Goal: Task Accomplishment & Management: Manage account settings

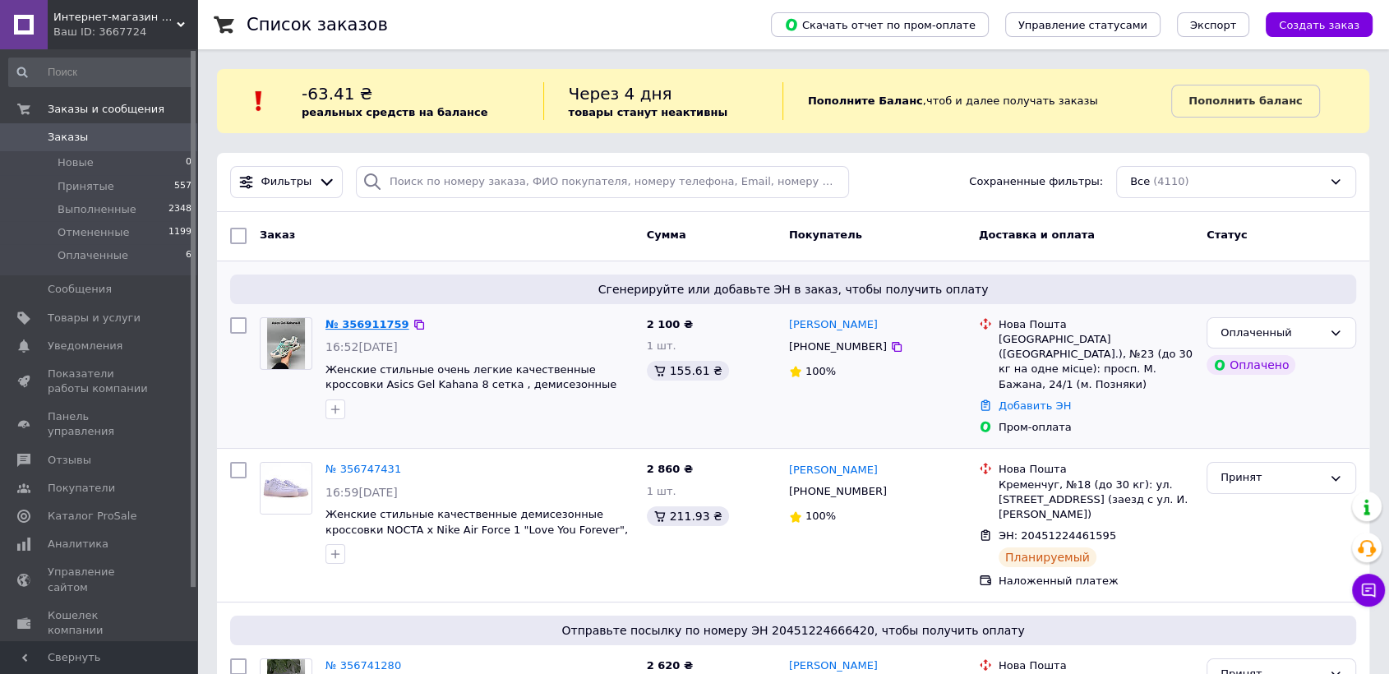
click at [358, 324] on link "№ 356911759" at bounding box center [367, 324] width 84 height 12
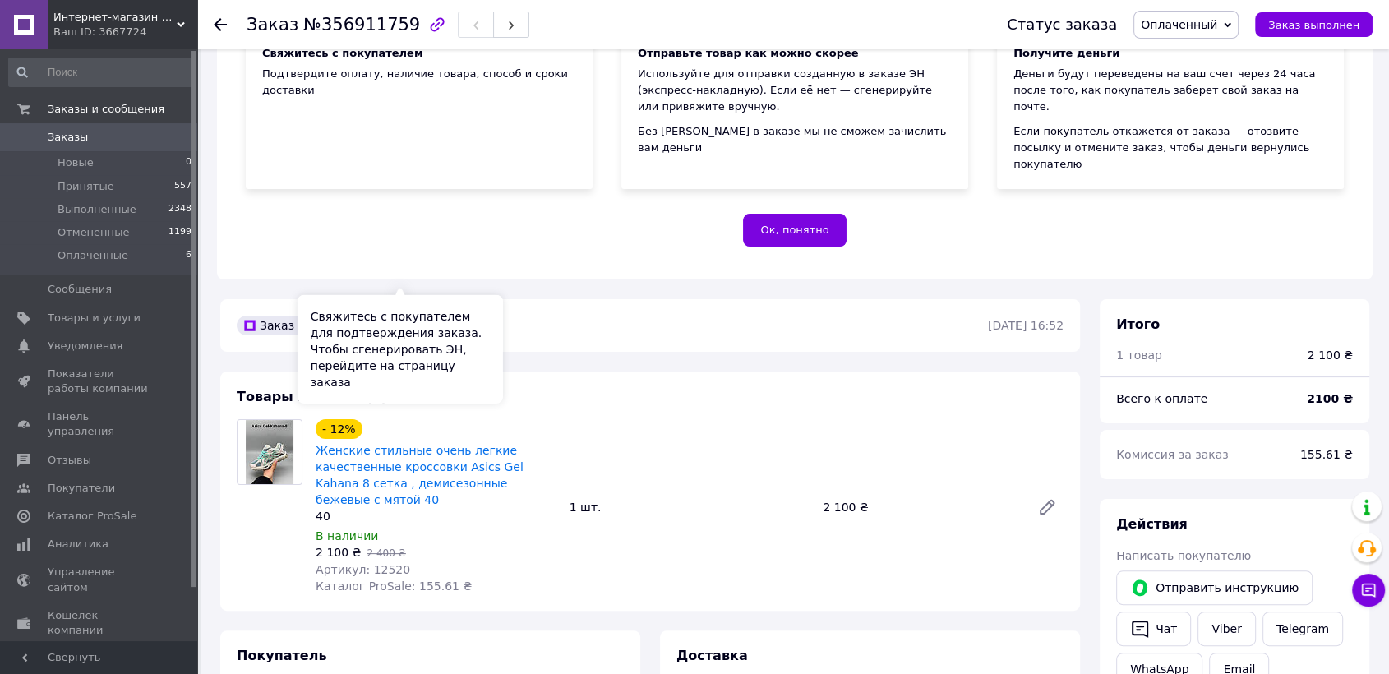
scroll to position [365, 0]
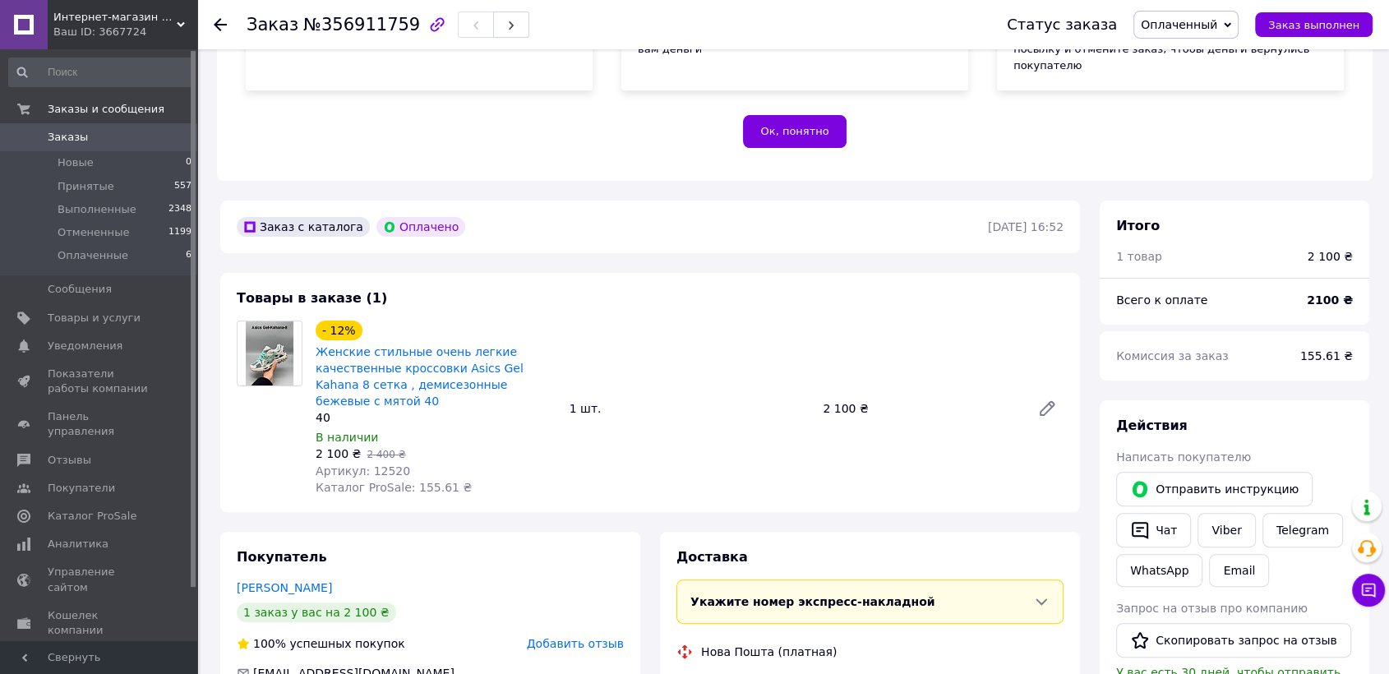
click at [385, 464] on span "Артикул: 12520" at bounding box center [363, 470] width 95 height 13
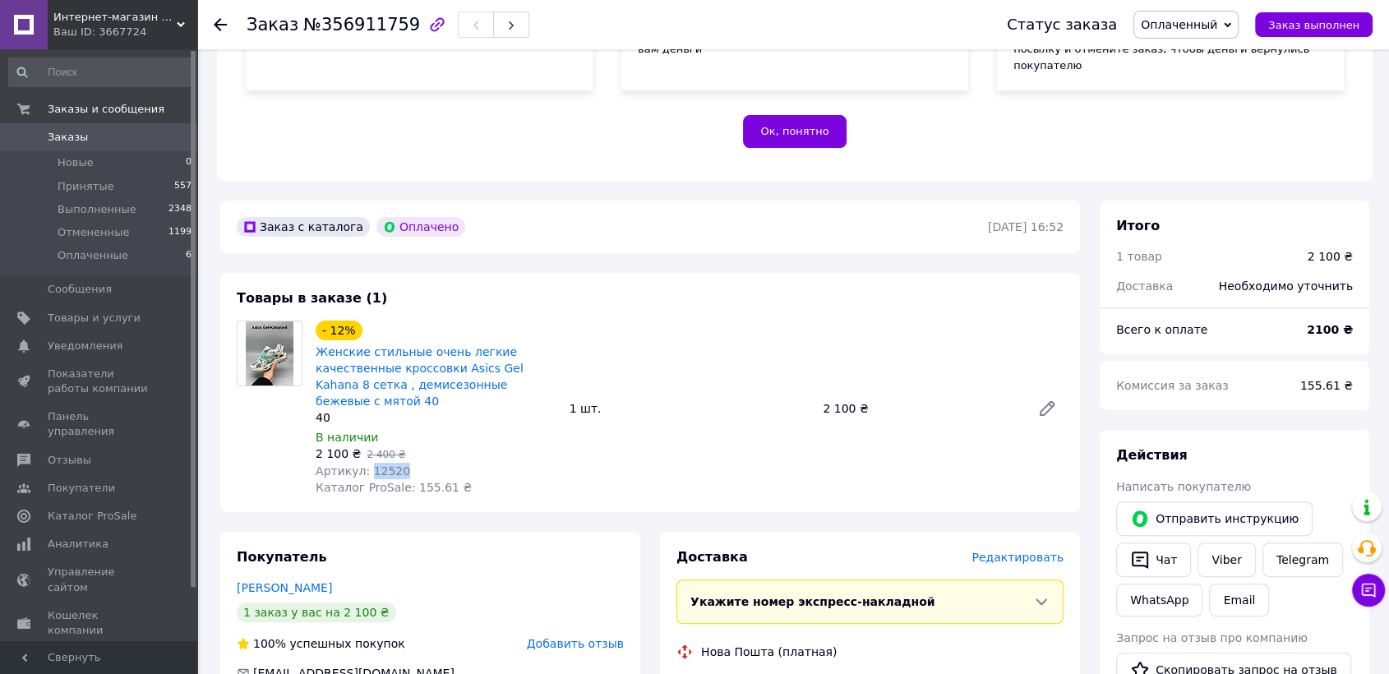
copy span "12520"
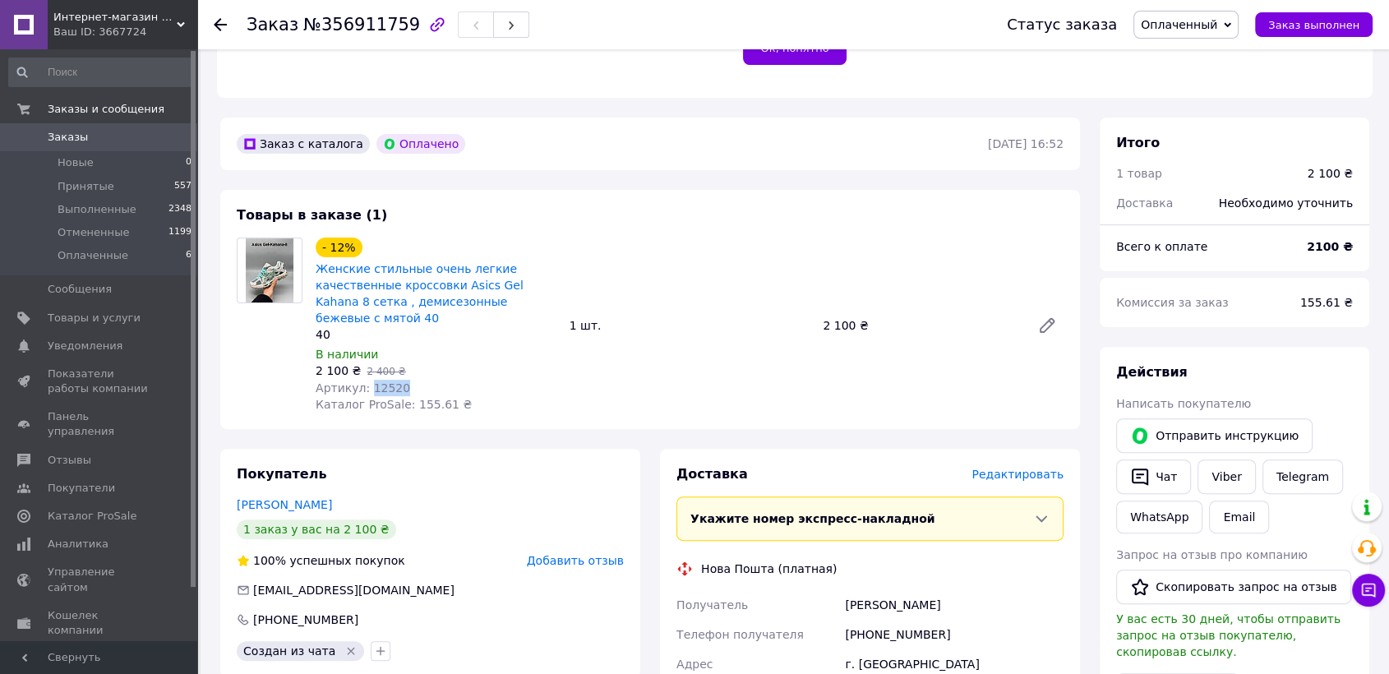
scroll to position [547, 0]
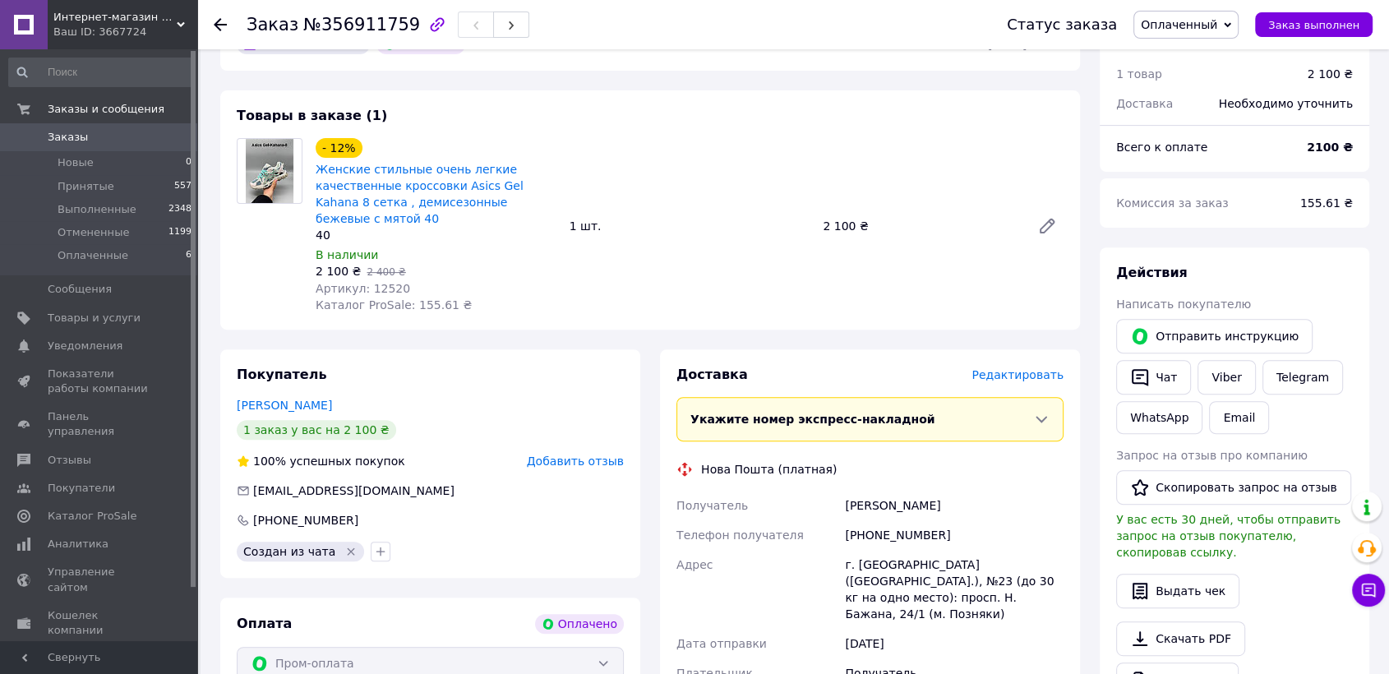
click at [899, 520] on div "[PHONE_NUMBER]" at bounding box center [954, 535] width 225 height 30
copy div "[PHONE_NUMBER]"
click at [875, 491] on div "[PERSON_NAME]" at bounding box center [954, 506] width 225 height 30
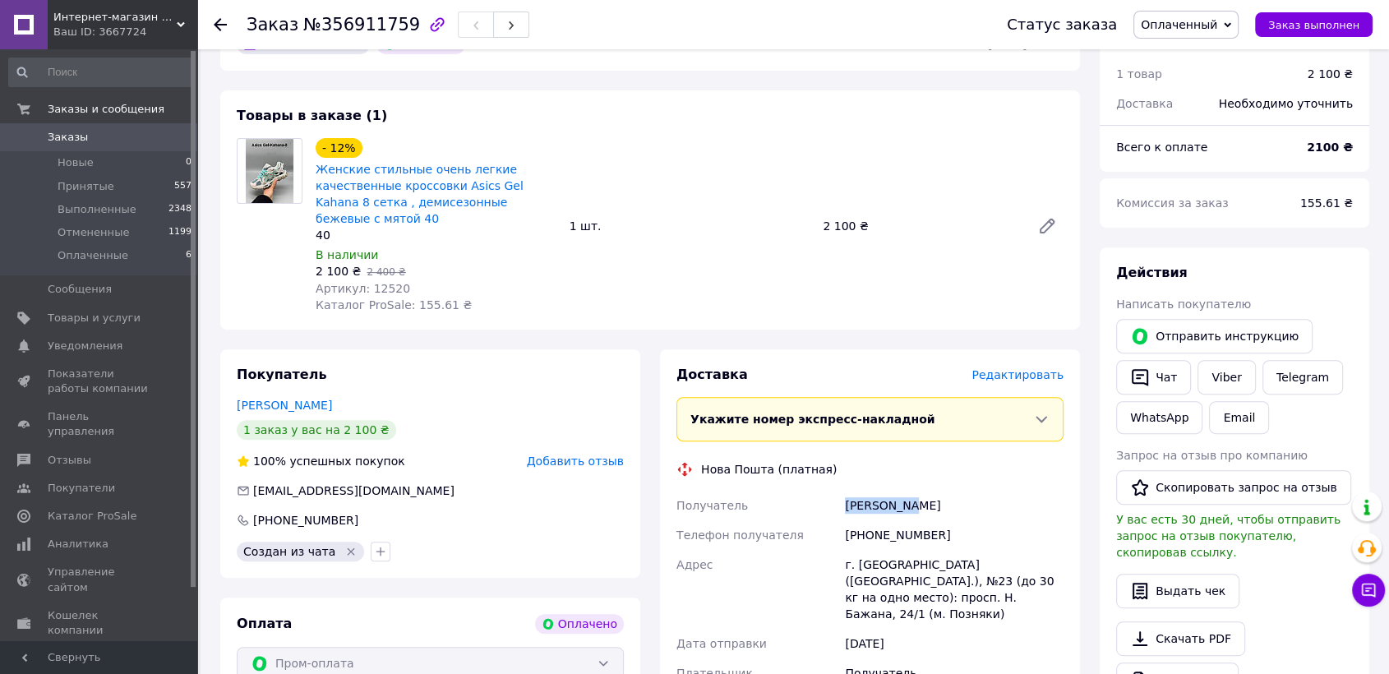
click at [875, 491] on div "[PERSON_NAME]" at bounding box center [954, 506] width 225 height 30
copy div "[PERSON_NAME]"
click at [935, 491] on div "[PERSON_NAME]" at bounding box center [954, 506] width 225 height 30
copy div "[PERSON_NAME]"
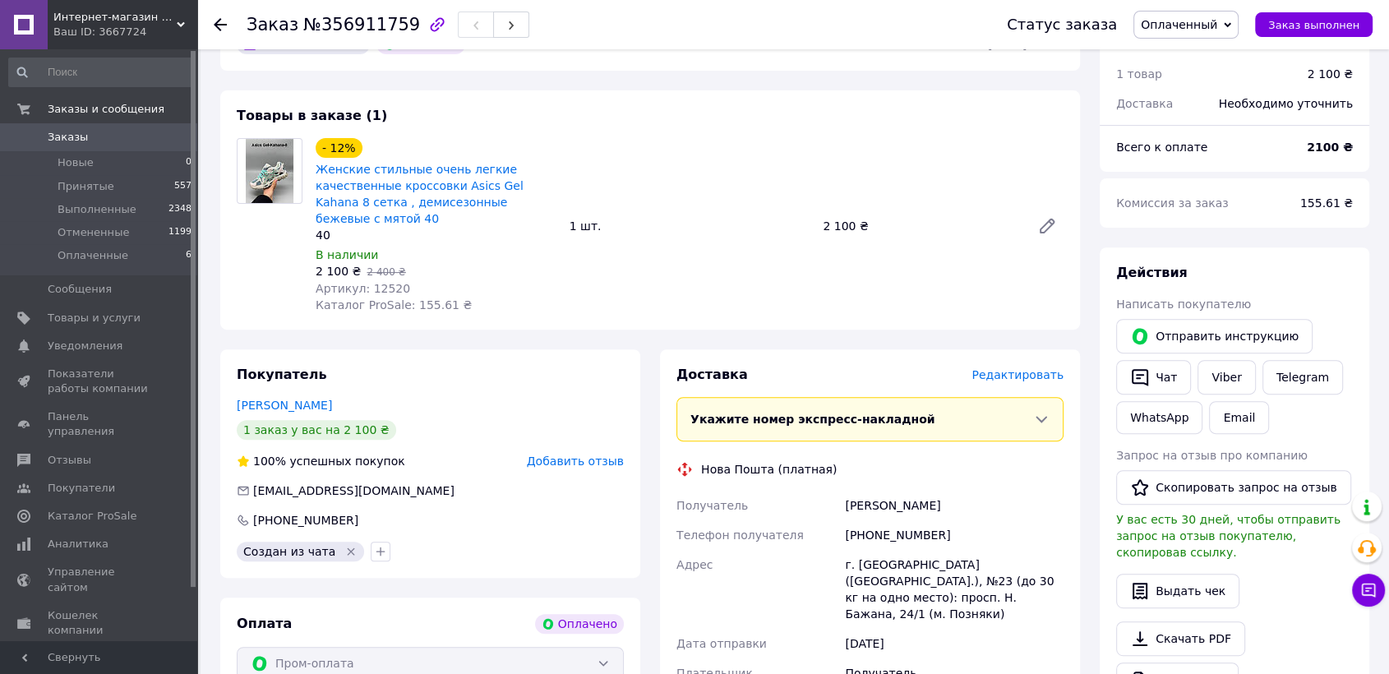
click at [136, 144] on span "Заказы" at bounding box center [100, 137] width 104 height 15
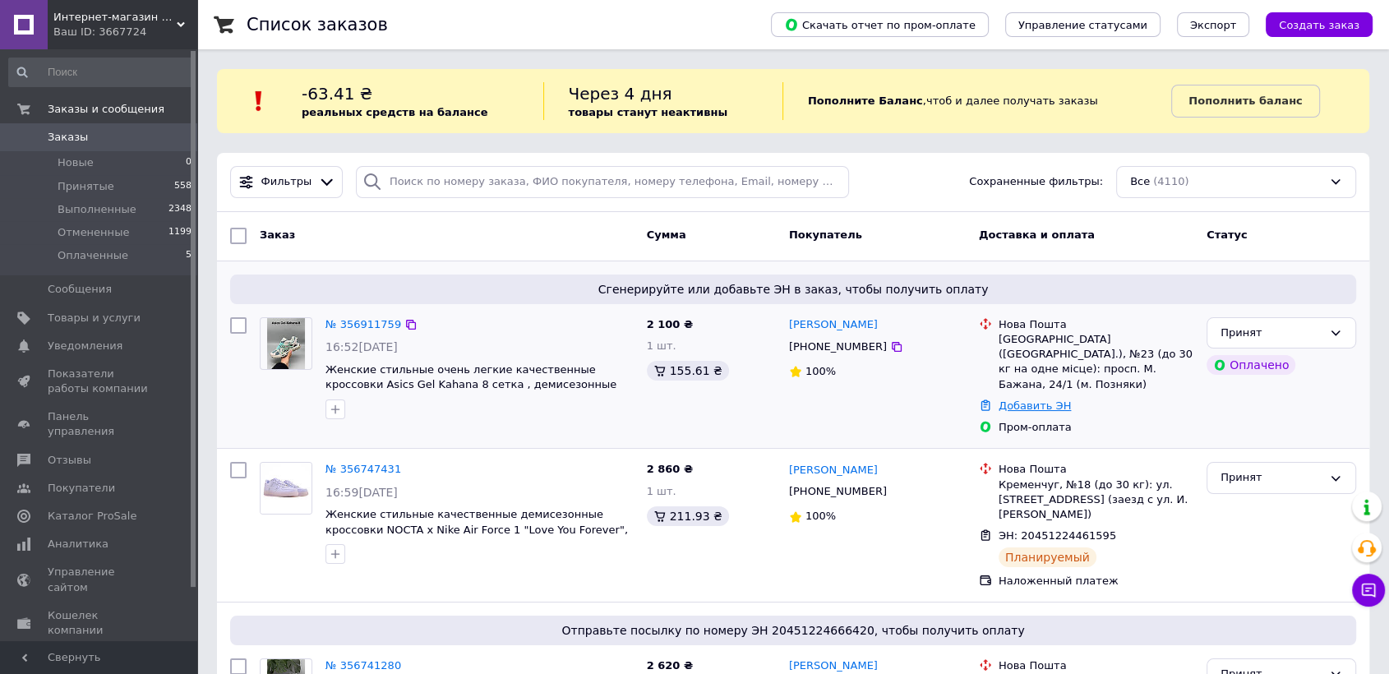
click at [1042, 399] on link "Добавить ЭН" at bounding box center [1035, 405] width 72 height 12
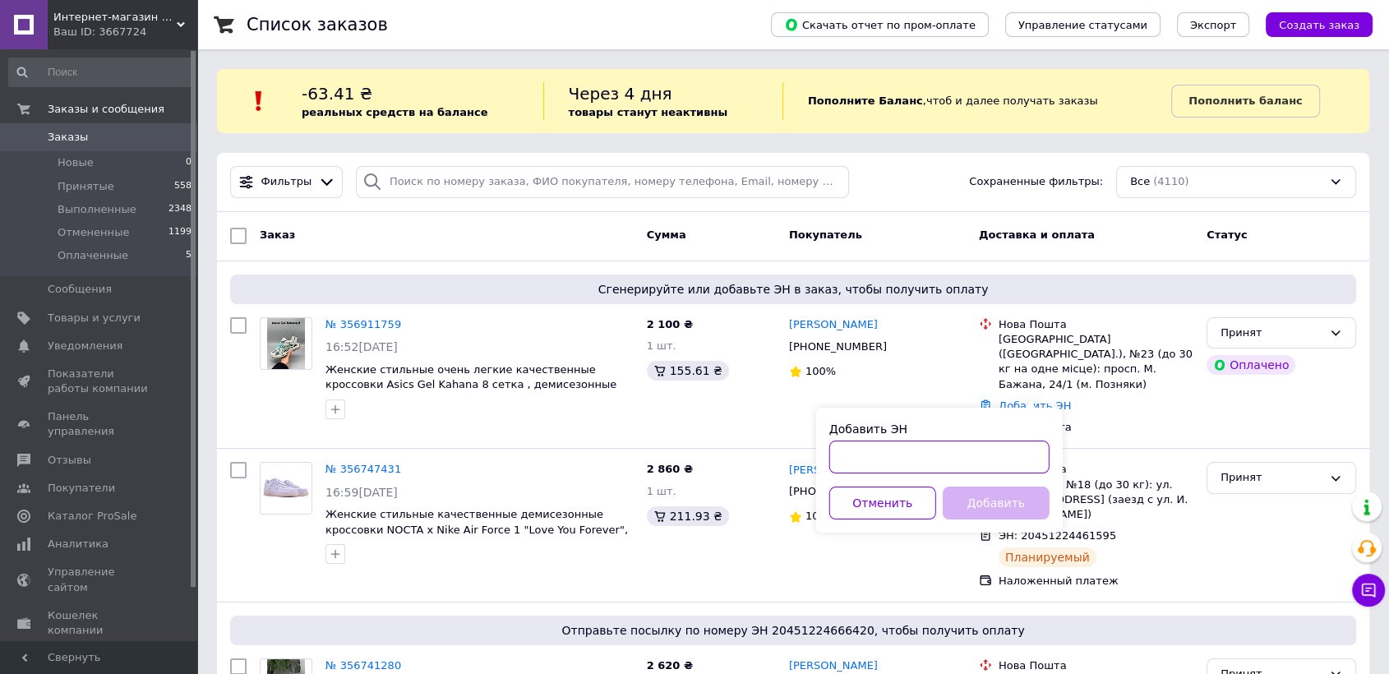
paste input "20451225297333"
type input "20451225297333"
click at [997, 501] on button "Добавить" at bounding box center [996, 503] width 107 height 33
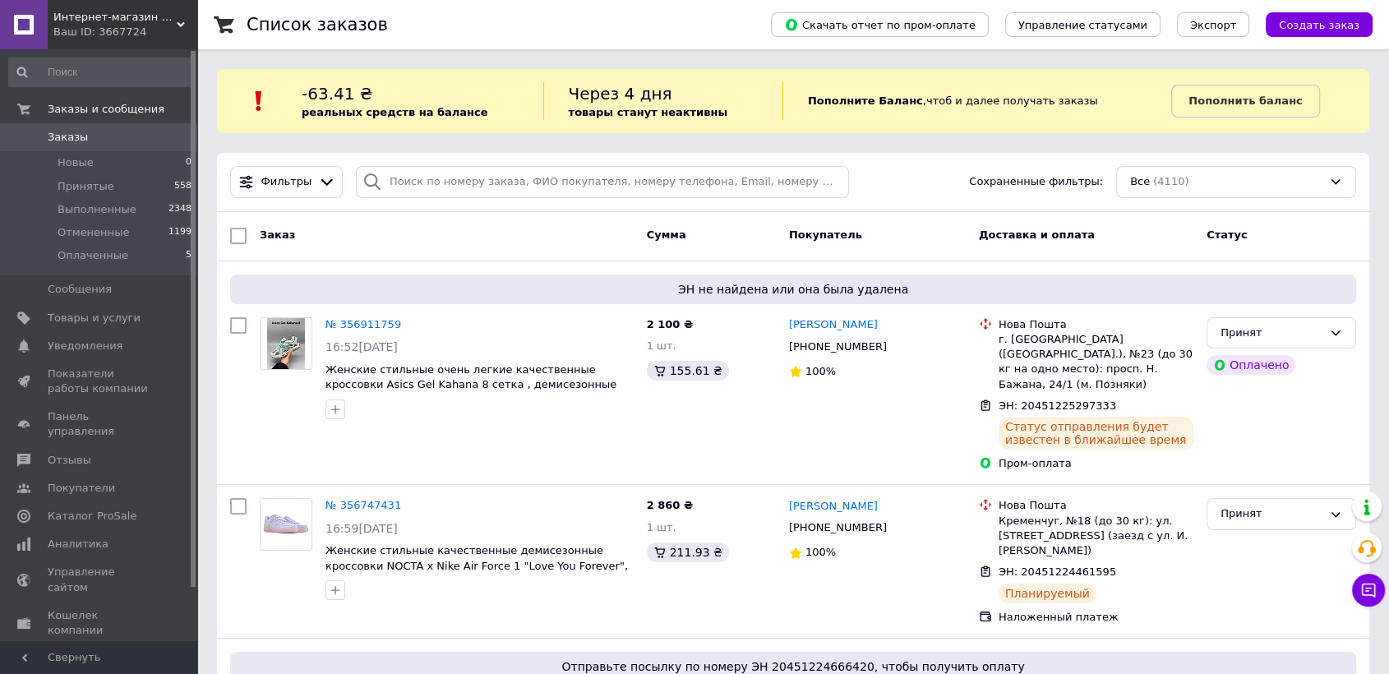
click at [133, 142] on span "Заказы" at bounding box center [100, 137] width 104 height 15
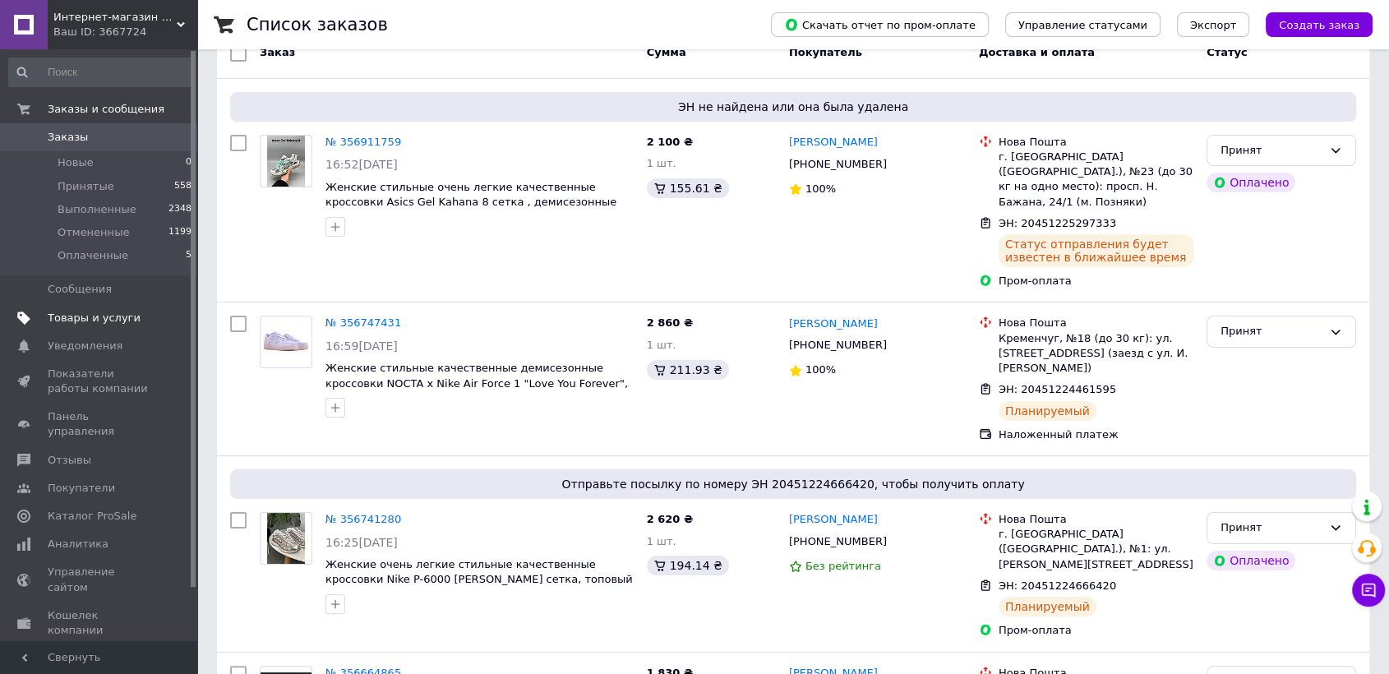
click at [100, 309] on link "Товары и услуги" at bounding box center [100, 318] width 201 height 28
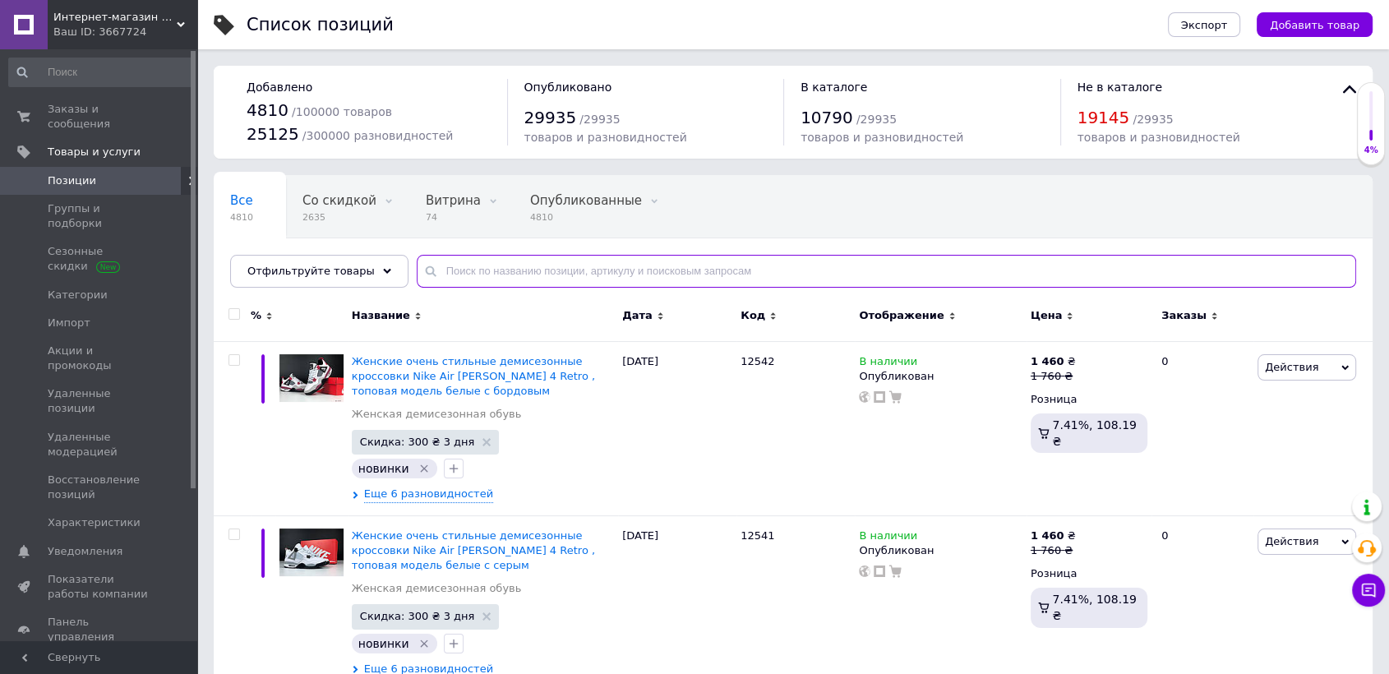
click at [456, 271] on input "text" at bounding box center [886, 271] width 939 height 33
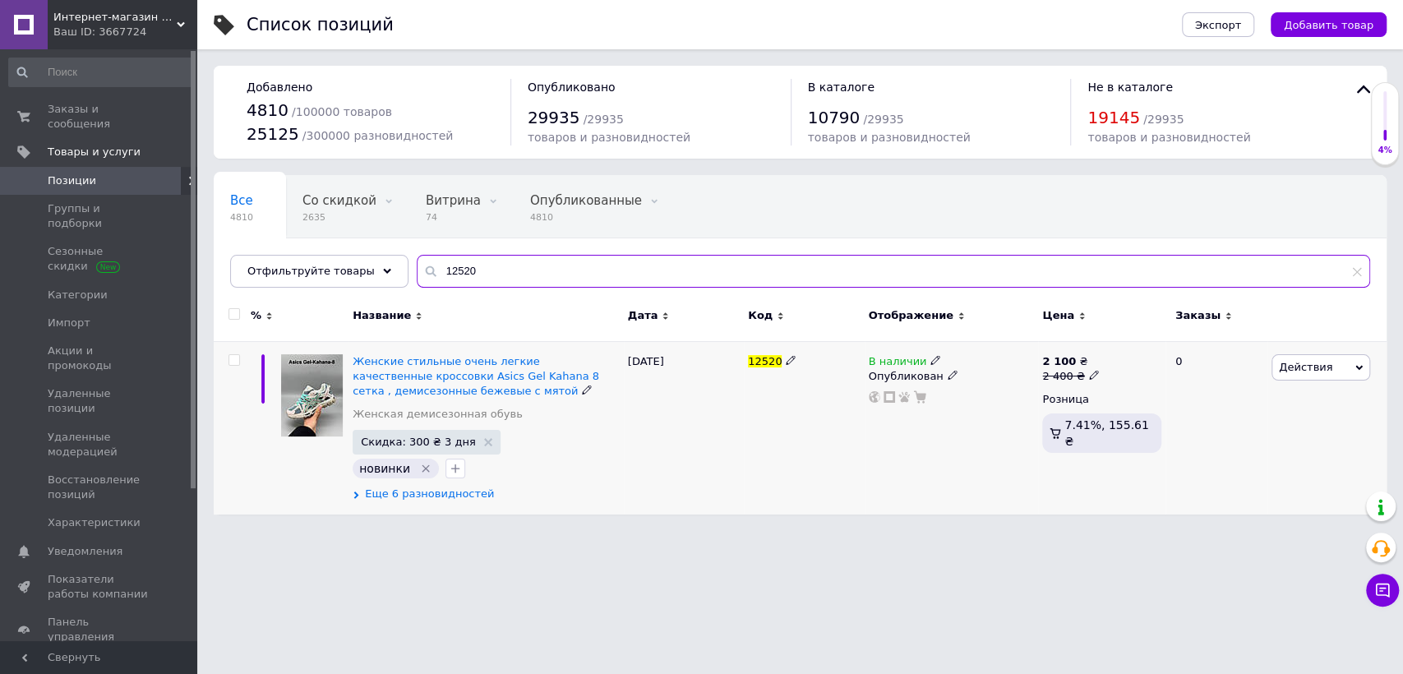
type input "12520"
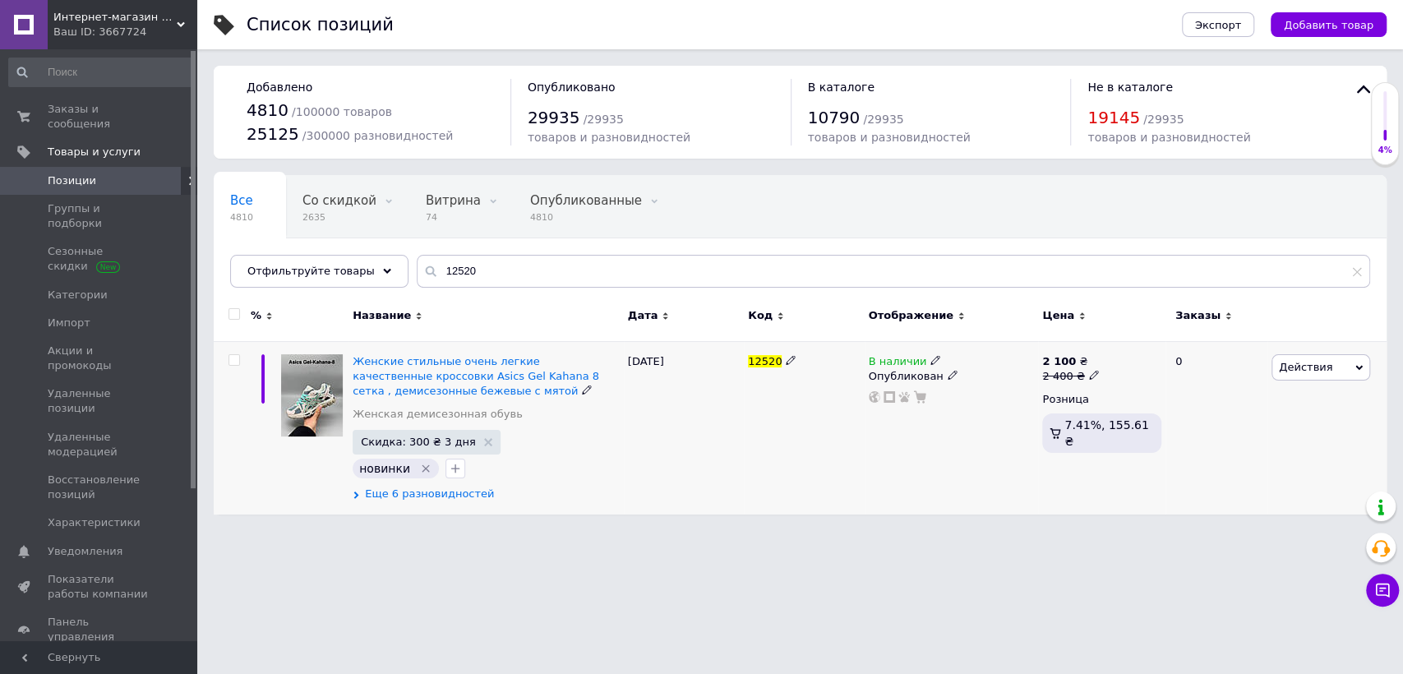
click at [454, 487] on span "Еще 6 разновидностей" at bounding box center [429, 494] width 129 height 15
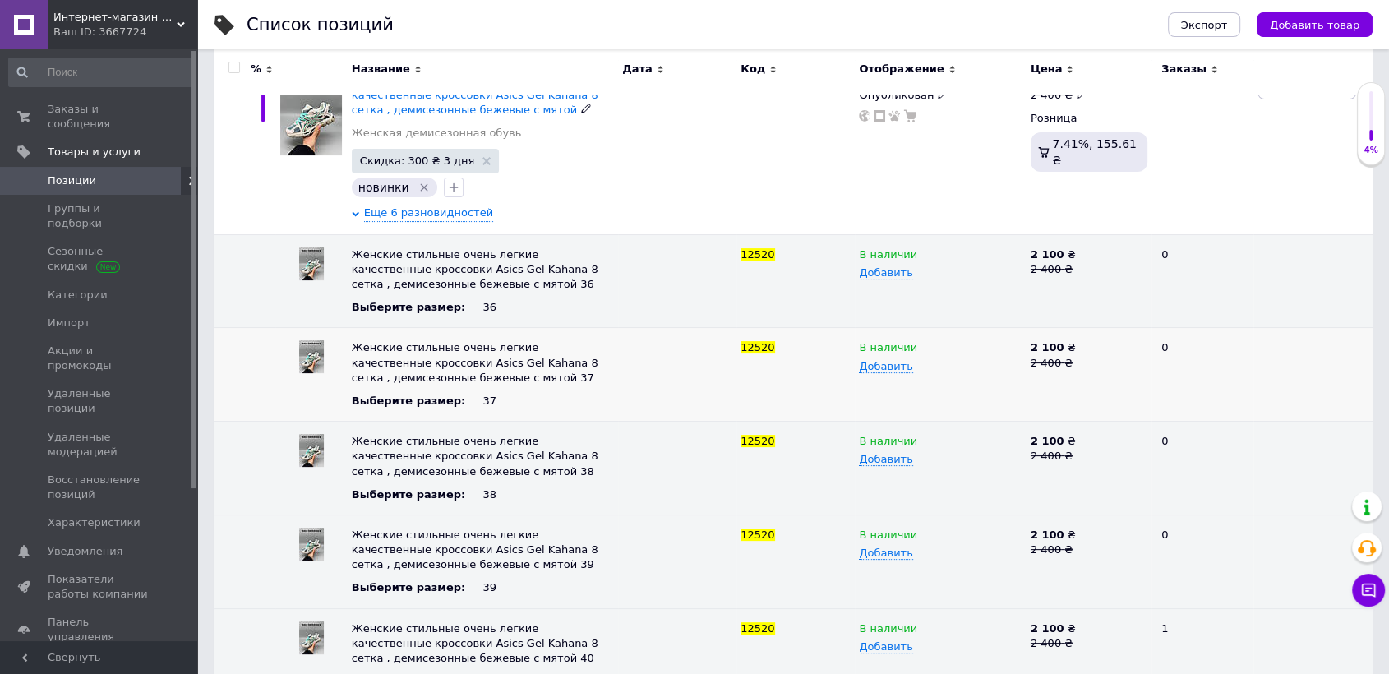
scroll to position [418, 0]
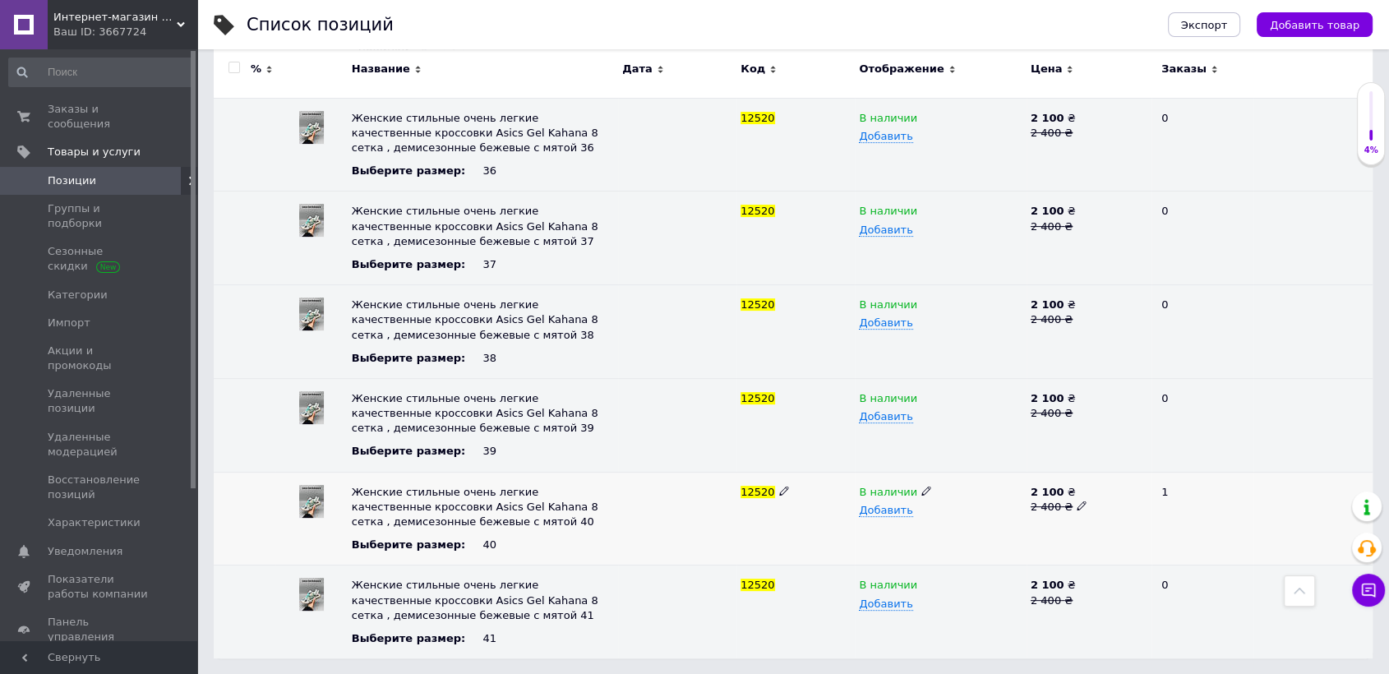
click at [924, 488] on span at bounding box center [926, 490] width 11 height 11
click at [749, 496] on span "12520" at bounding box center [758, 492] width 34 height 12
copy span "12520"
click at [152, 175] on link "Позиции" at bounding box center [100, 181] width 201 height 28
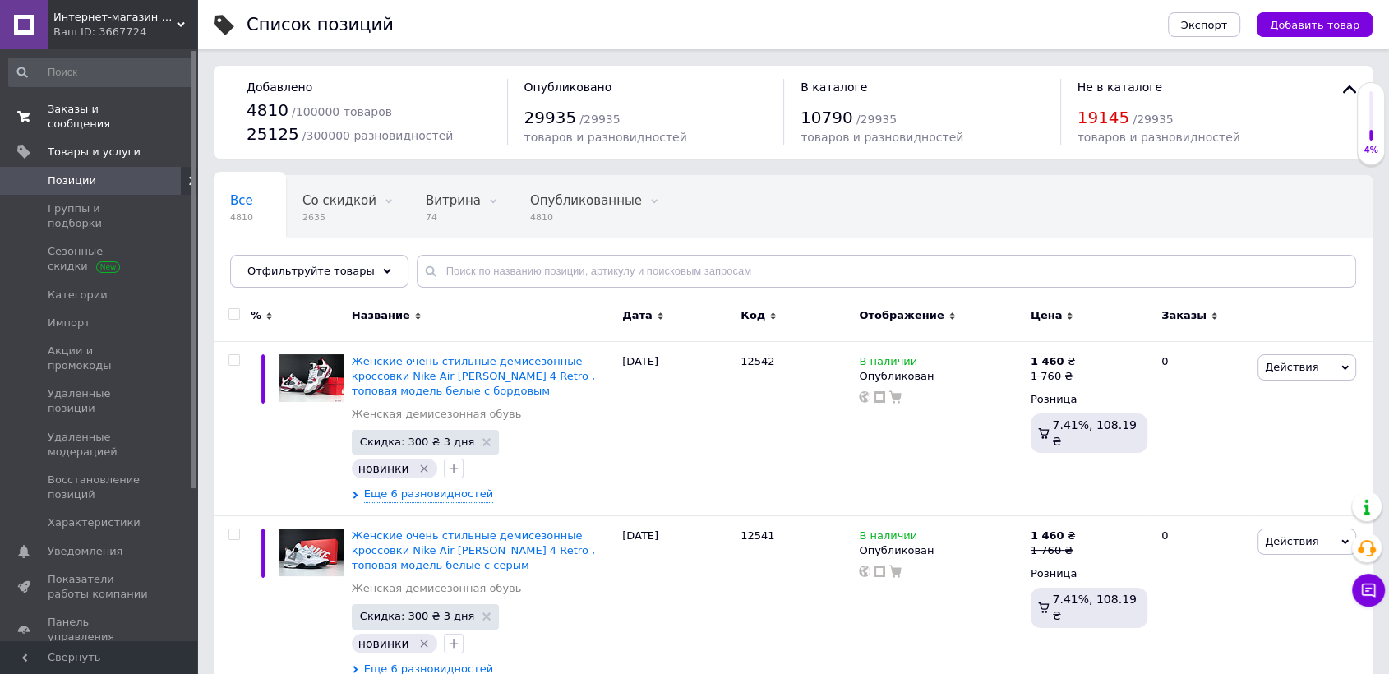
click at [114, 105] on span "Заказы и сообщения" at bounding box center [100, 117] width 104 height 30
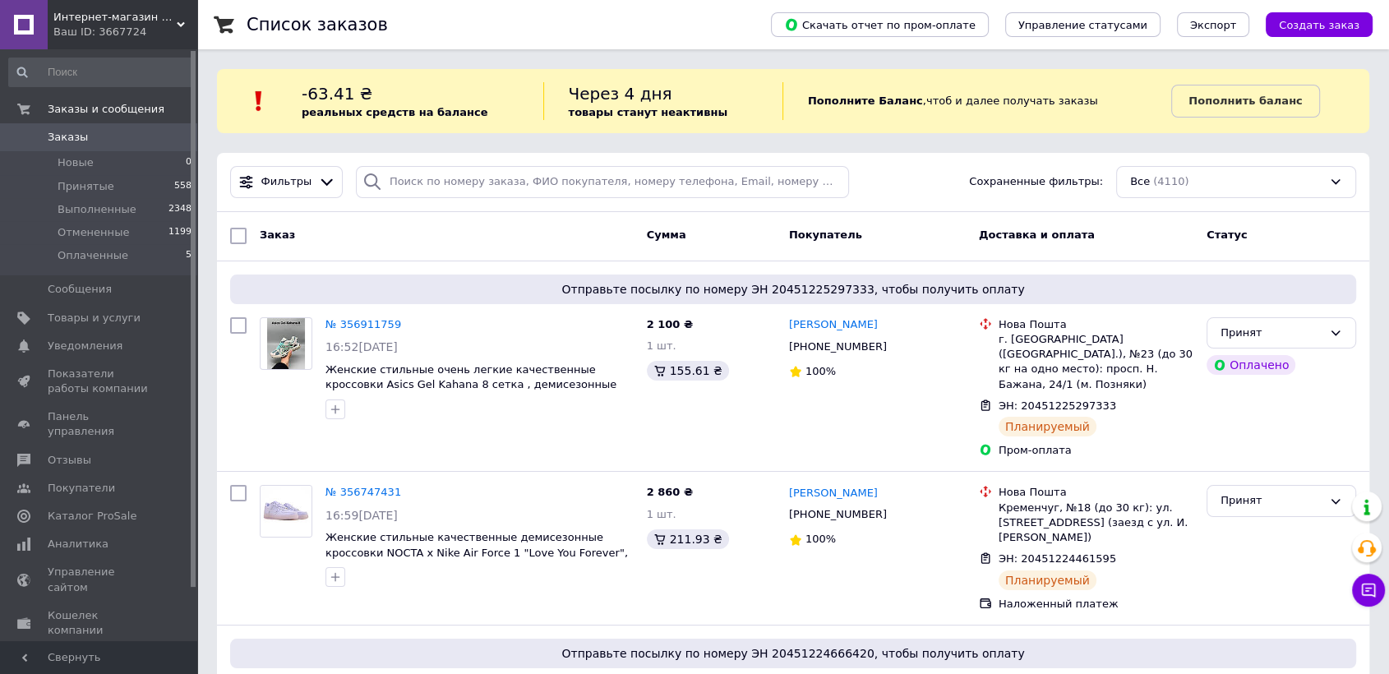
click at [152, 145] on span "0" at bounding box center [174, 137] width 45 height 15
click at [355, 324] on link "№ 356911759" at bounding box center [363, 324] width 76 height 12
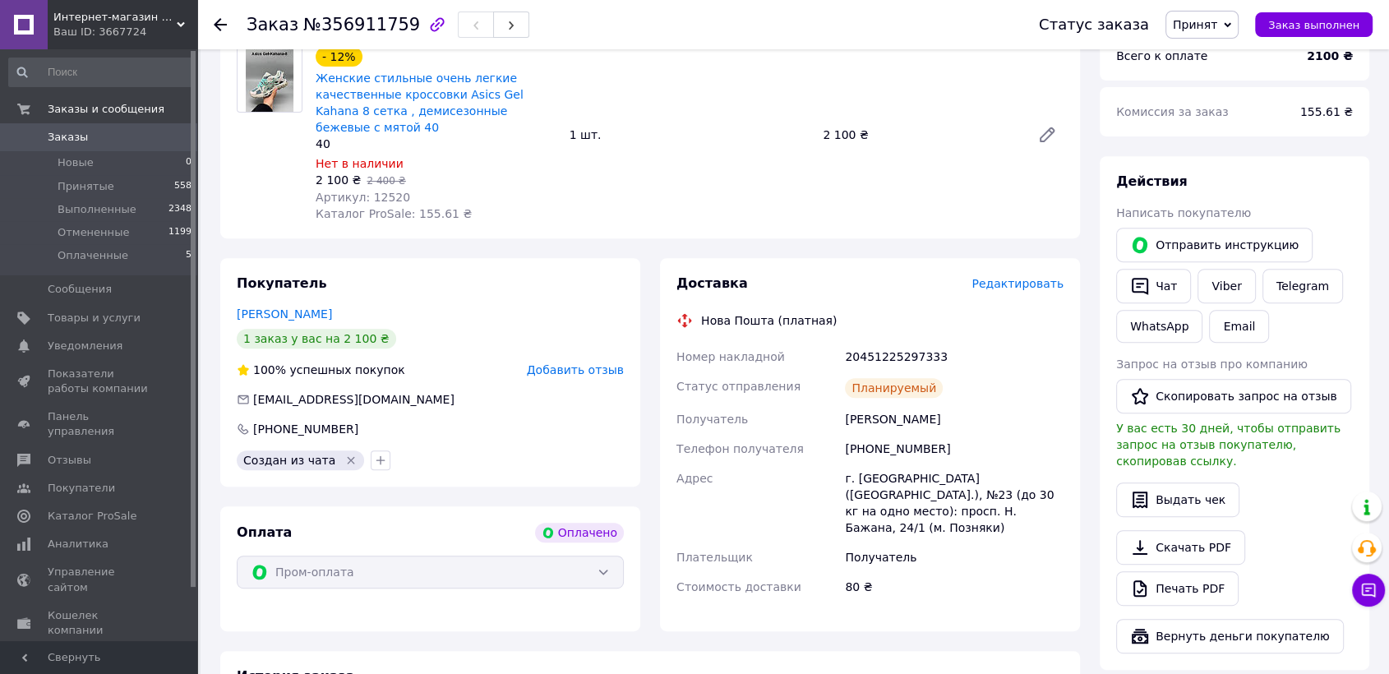
scroll to position [456, 0]
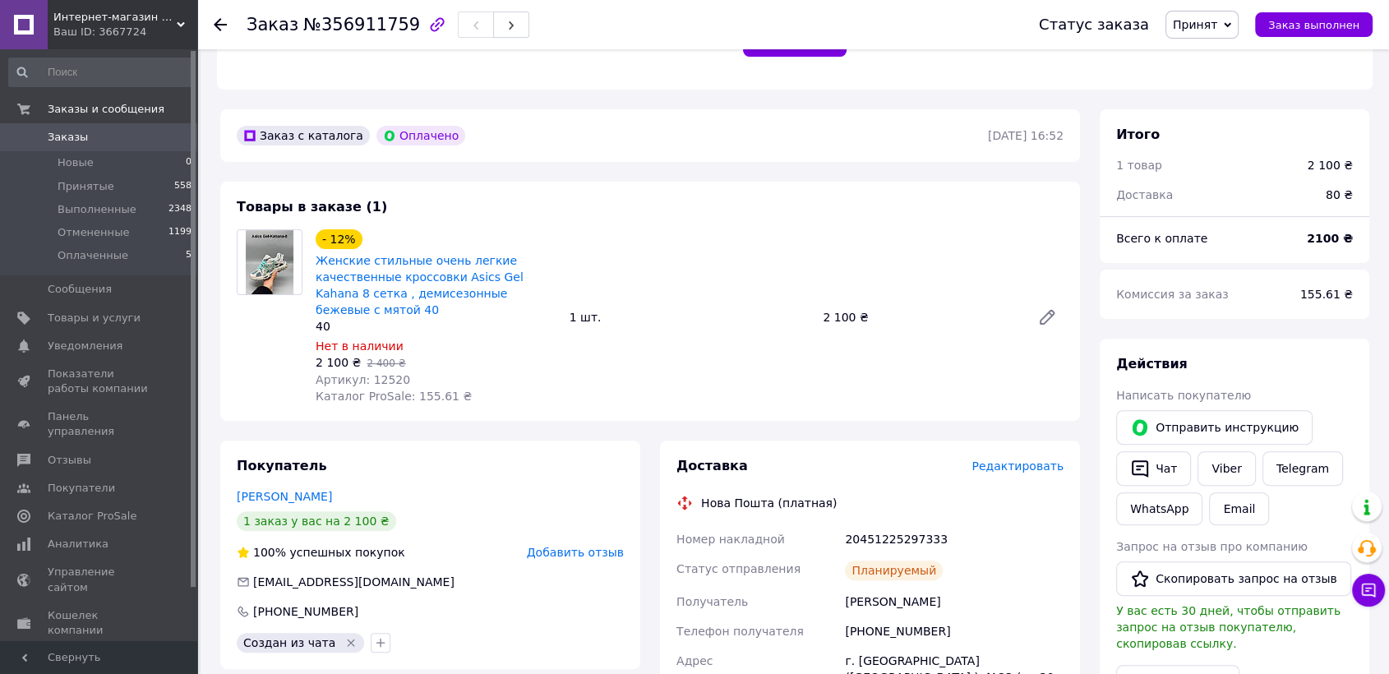
click at [380, 373] on span "Артикул: 12520" at bounding box center [363, 379] width 95 height 13
copy span "12520"
click at [138, 138] on span "Заказы" at bounding box center [100, 137] width 104 height 15
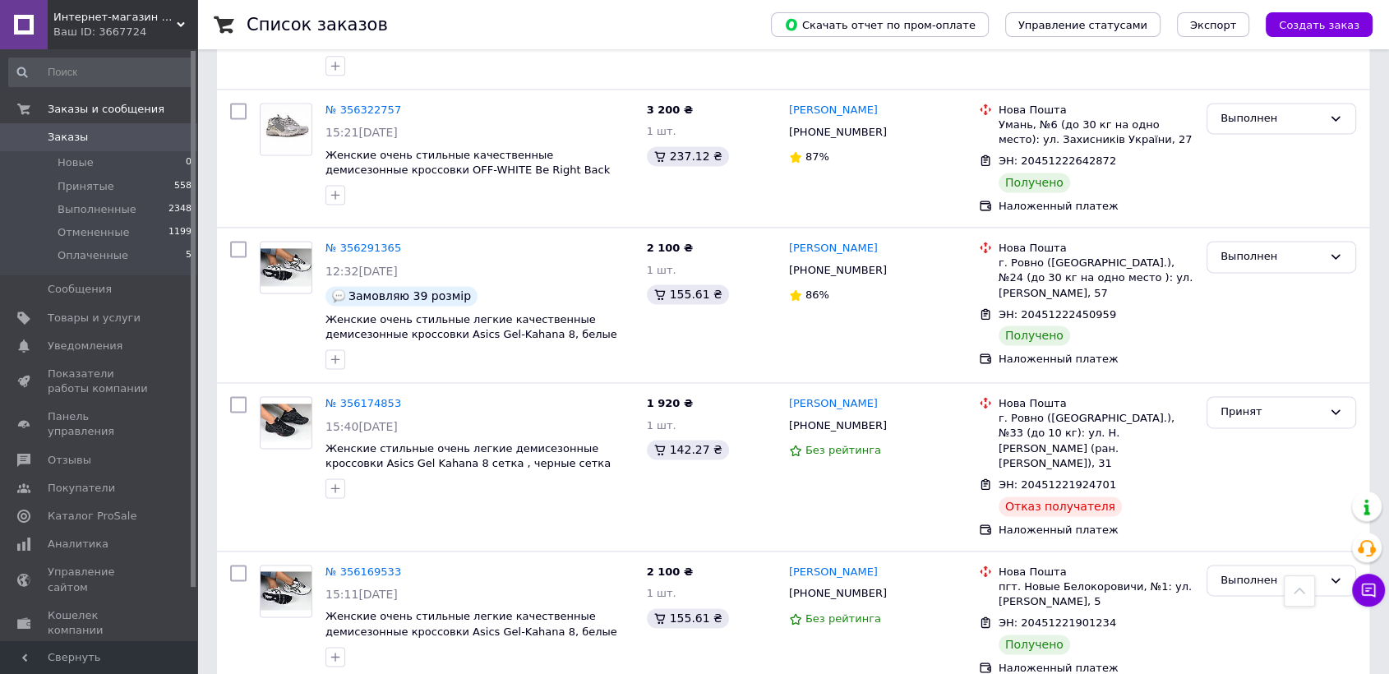
scroll to position [2466, 0]
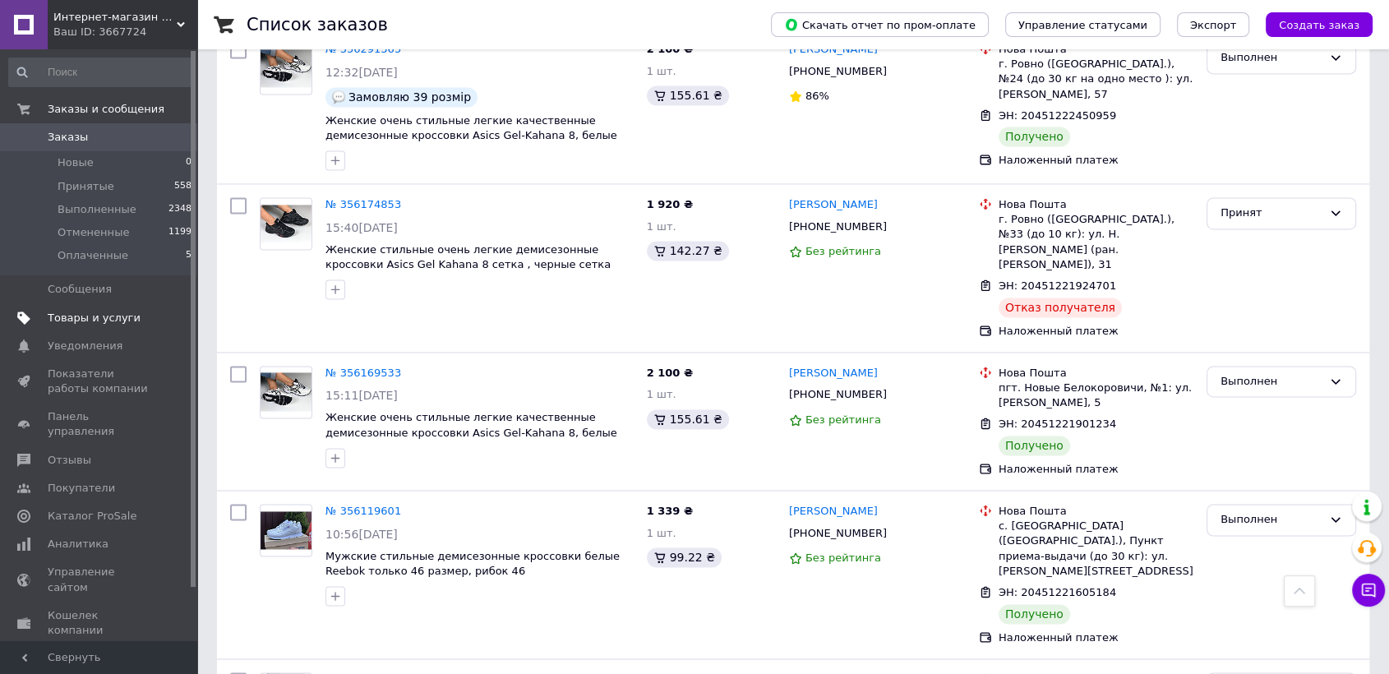
click at [95, 306] on link "Товары и услуги" at bounding box center [100, 318] width 201 height 28
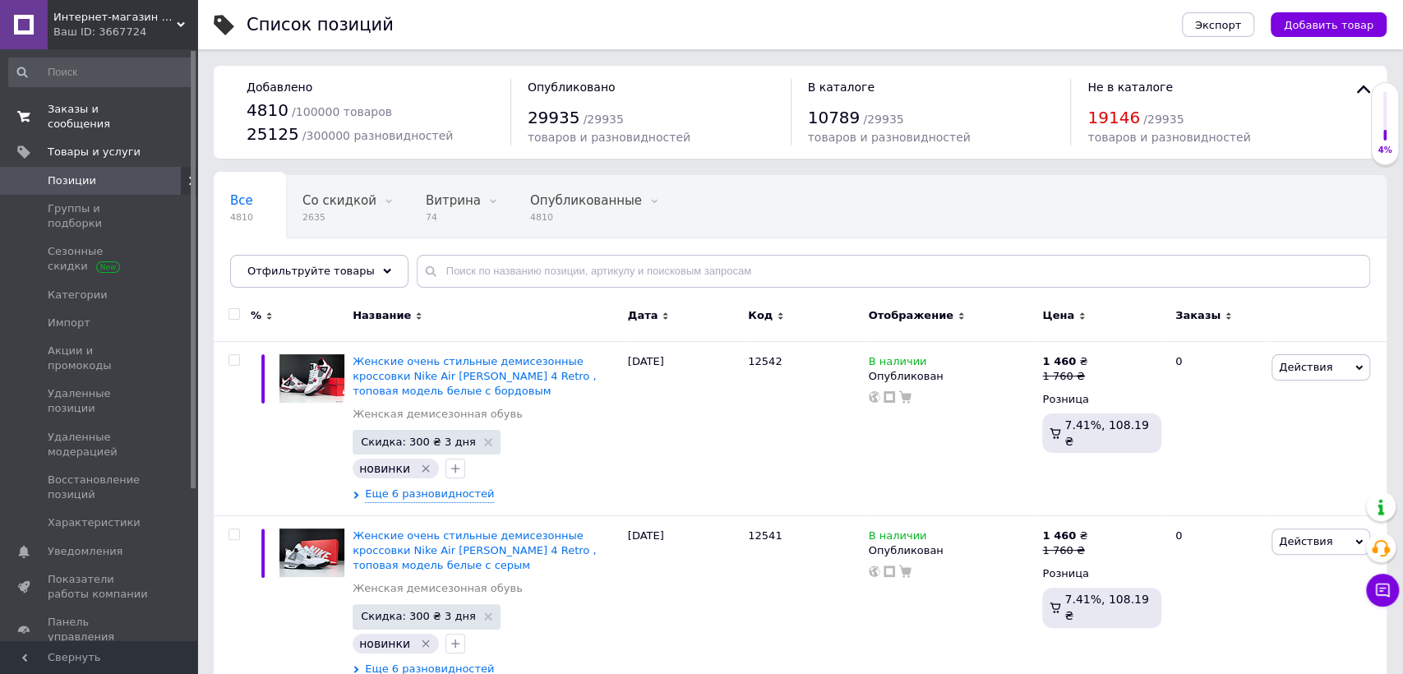
click at [138, 108] on span "Заказы и сообщения" at bounding box center [100, 117] width 104 height 30
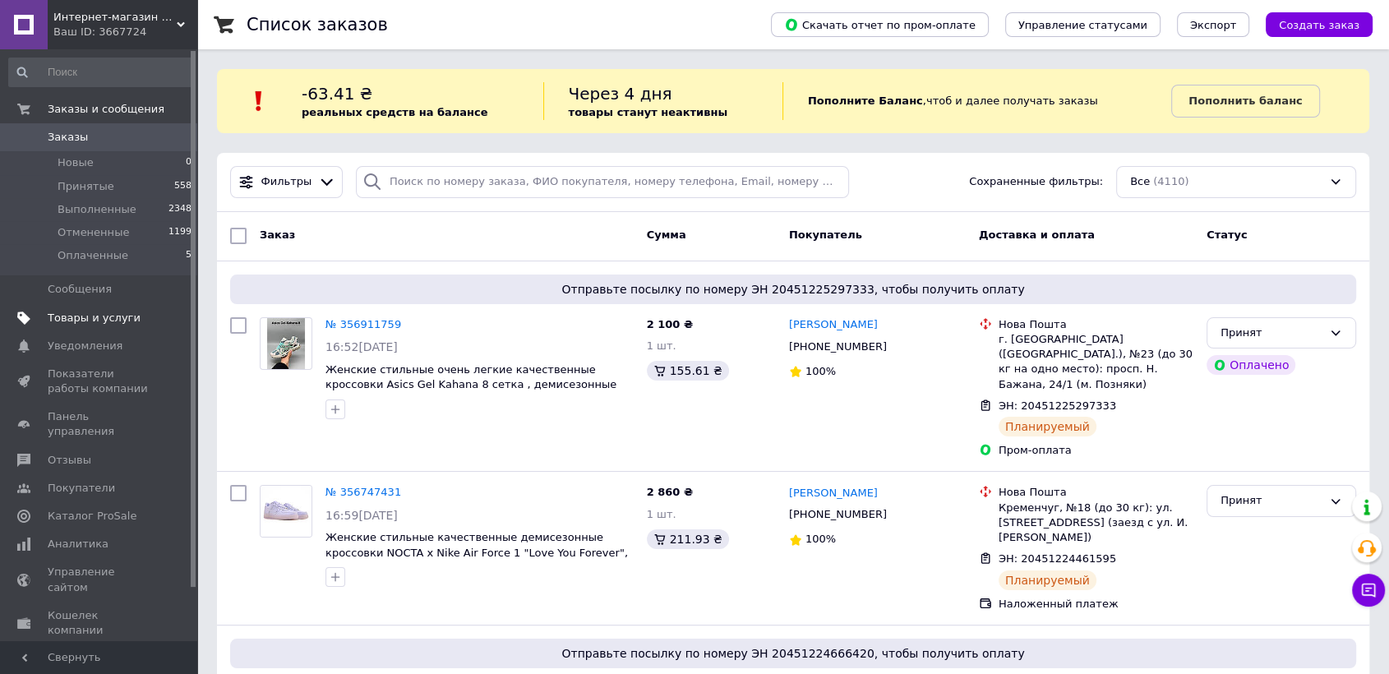
click at [115, 317] on span "Товары и услуги" at bounding box center [94, 318] width 93 height 15
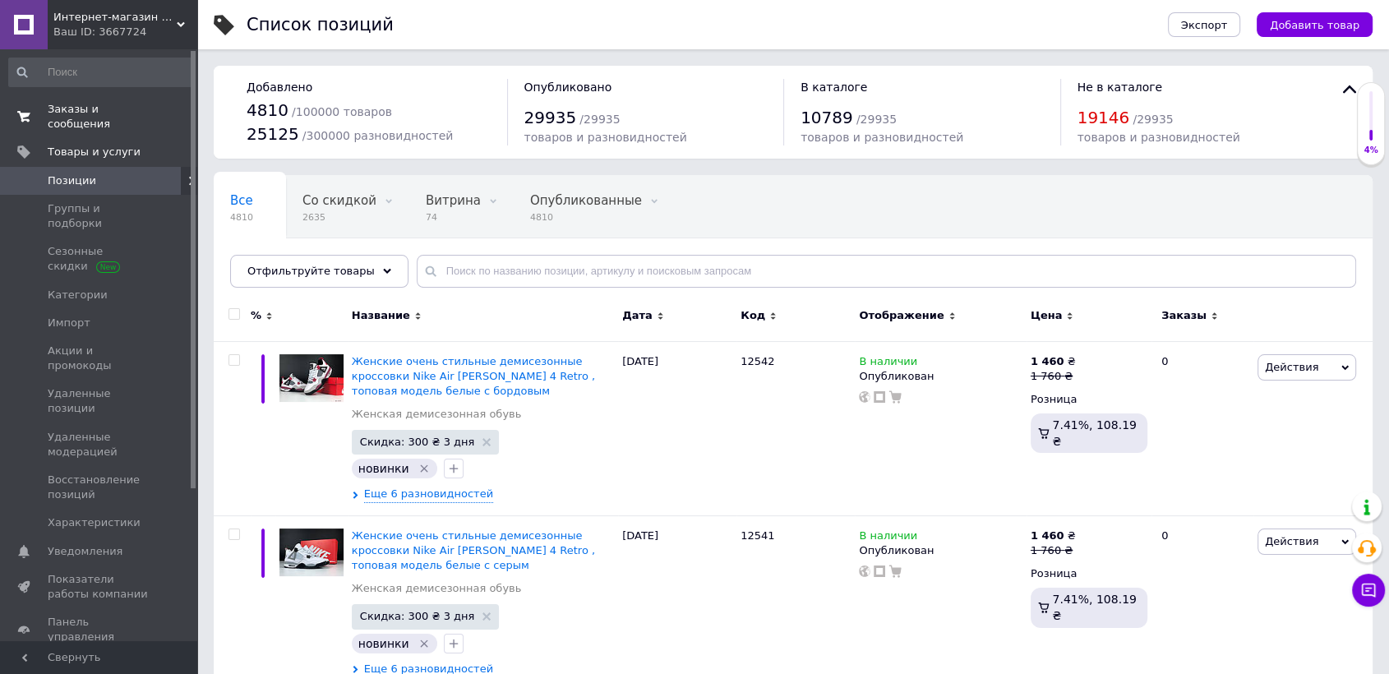
click at [127, 108] on span "Заказы и сообщения" at bounding box center [100, 117] width 104 height 30
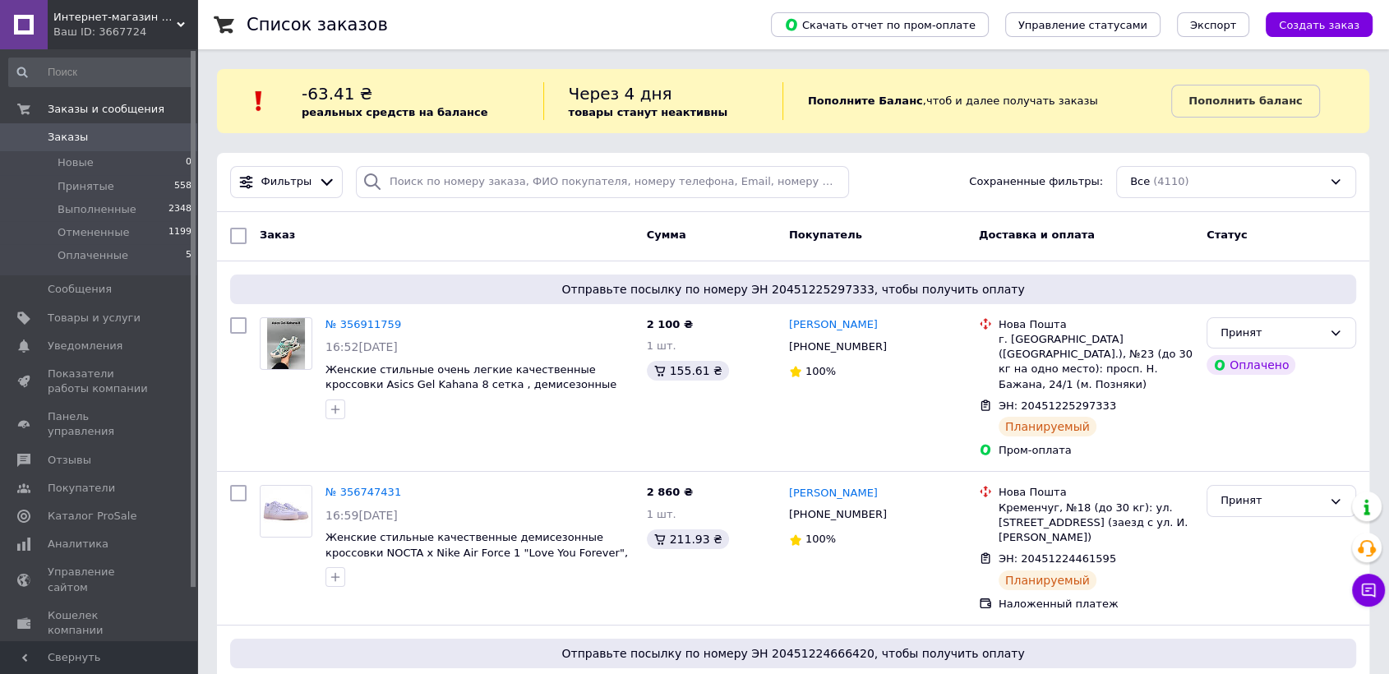
click at [136, 128] on link "Заказы 0" at bounding box center [100, 137] width 201 height 28
click at [151, 136] on span "Заказы" at bounding box center [100, 137] width 104 height 15
click at [110, 132] on span "Заказы" at bounding box center [100, 137] width 104 height 15
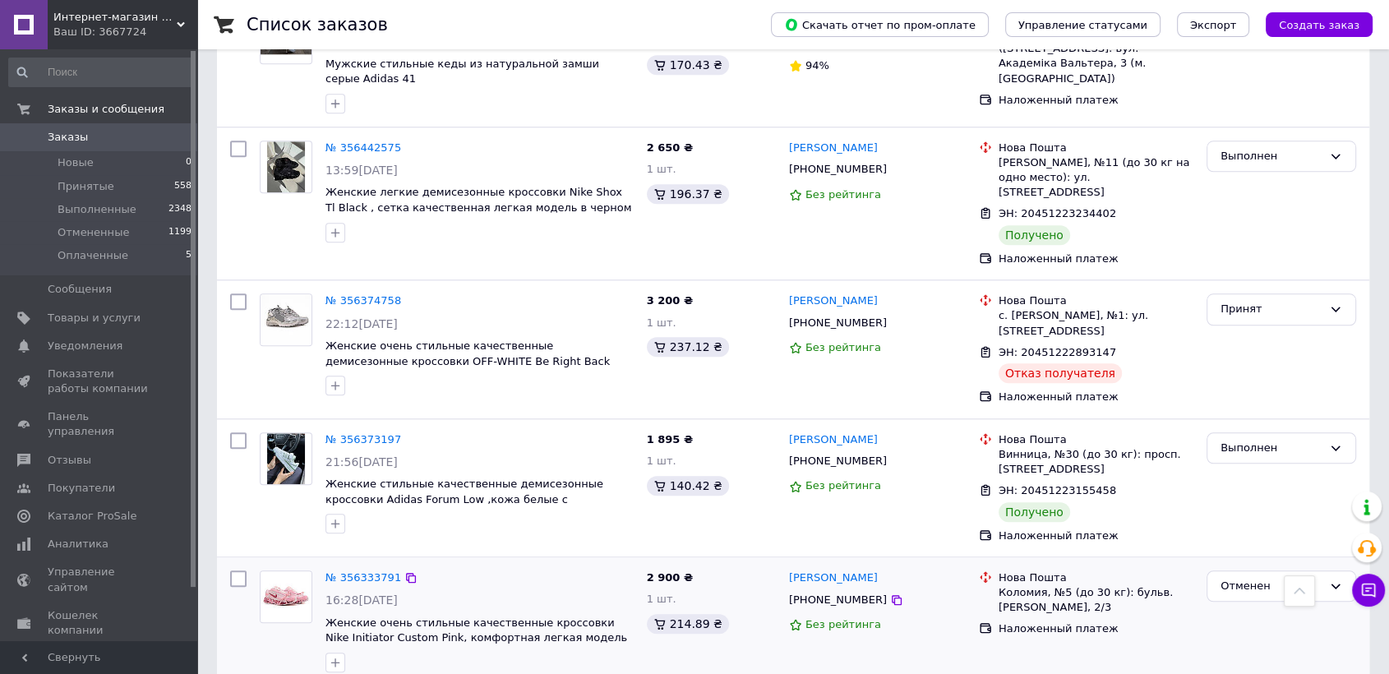
scroll to position [1918, 0]
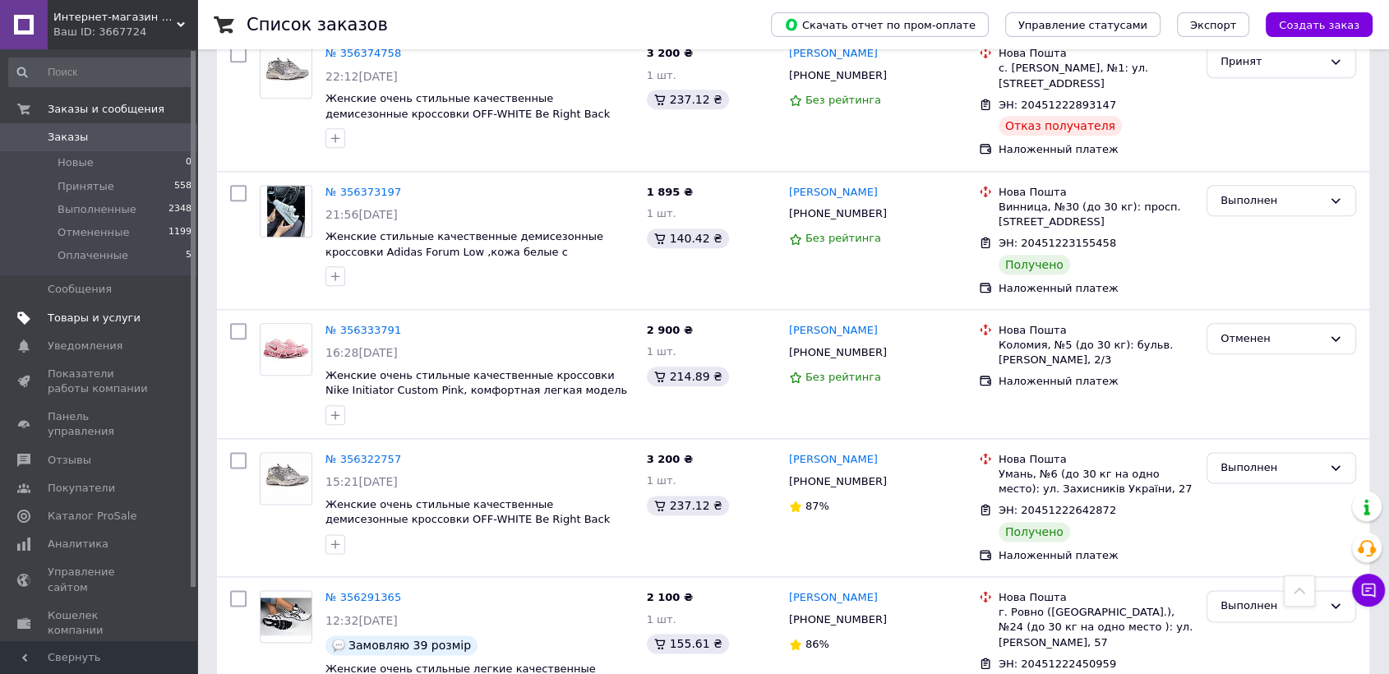
click at [78, 330] on link "Товары и услуги" at bounding box center [100, 318] width 201 height 28
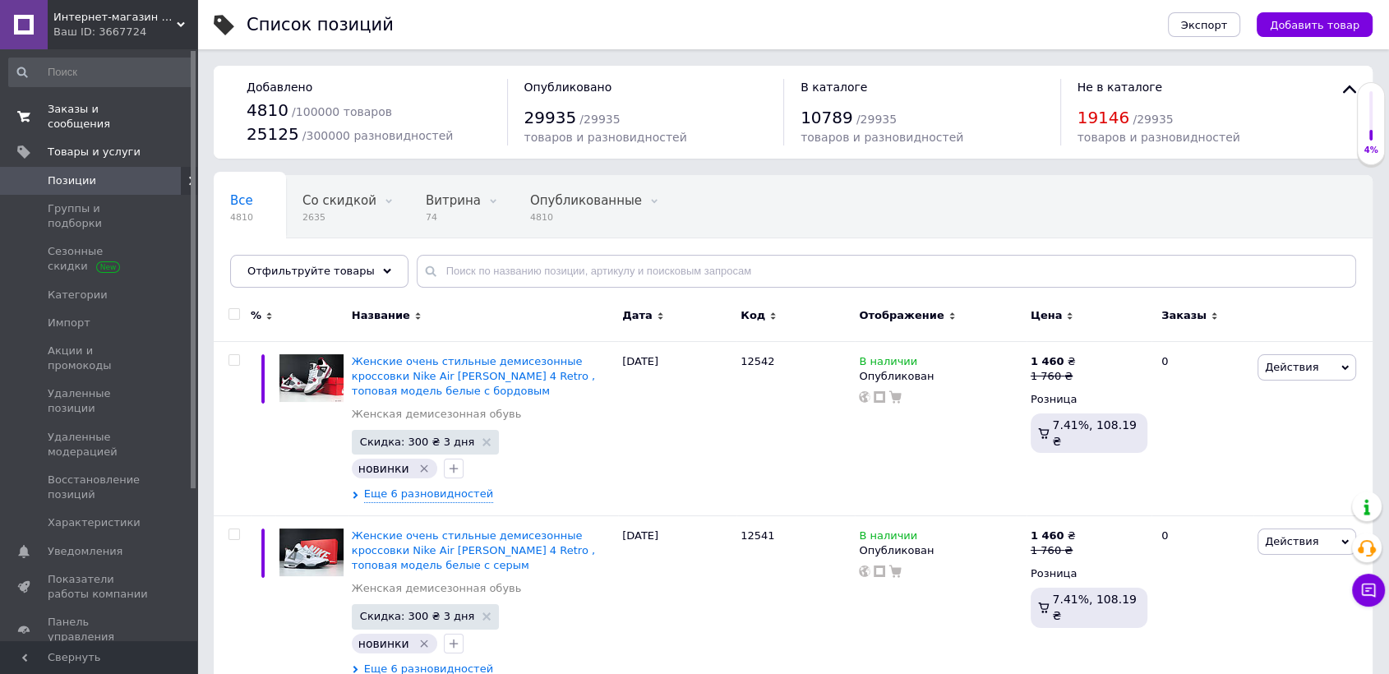
click at [122, 112] on span "Заказы и сообщения" at bounding box center [100, 117] width 104 height 30
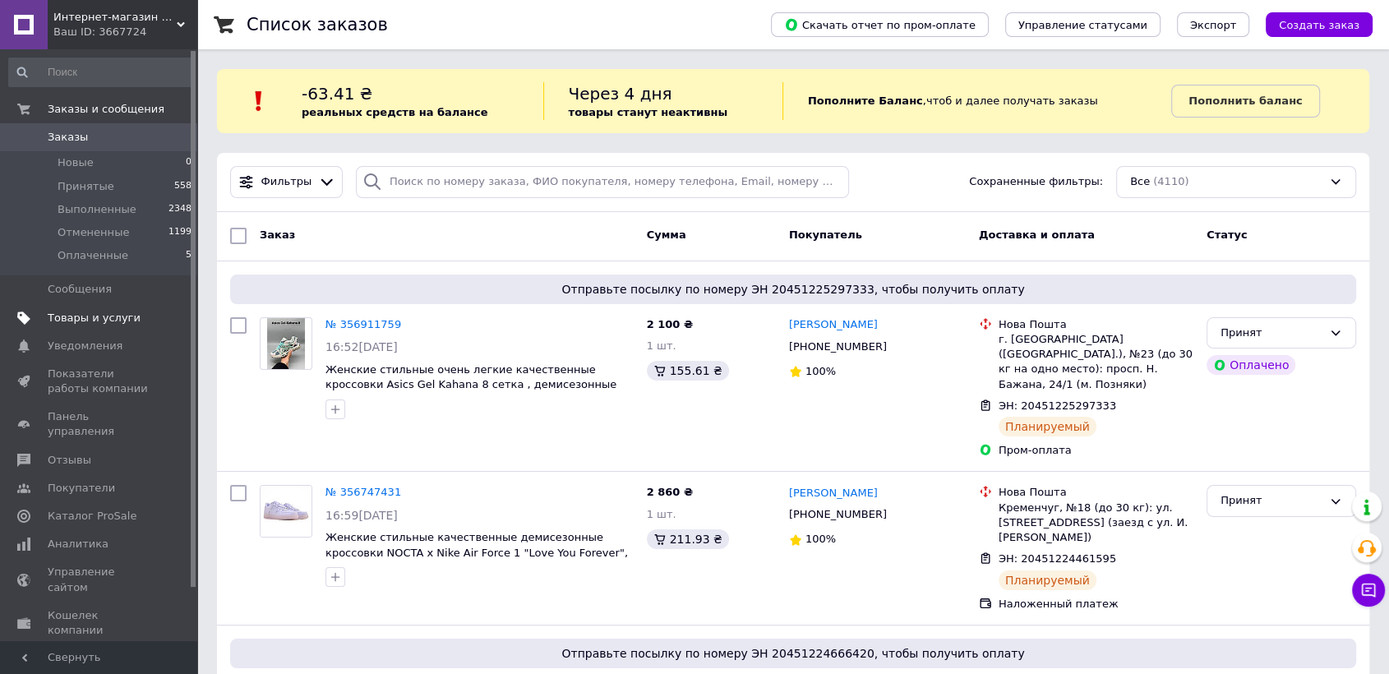
click at [78, 312] on span "Товары и услуги" at bounding box center [94, 318] width 93 height 15
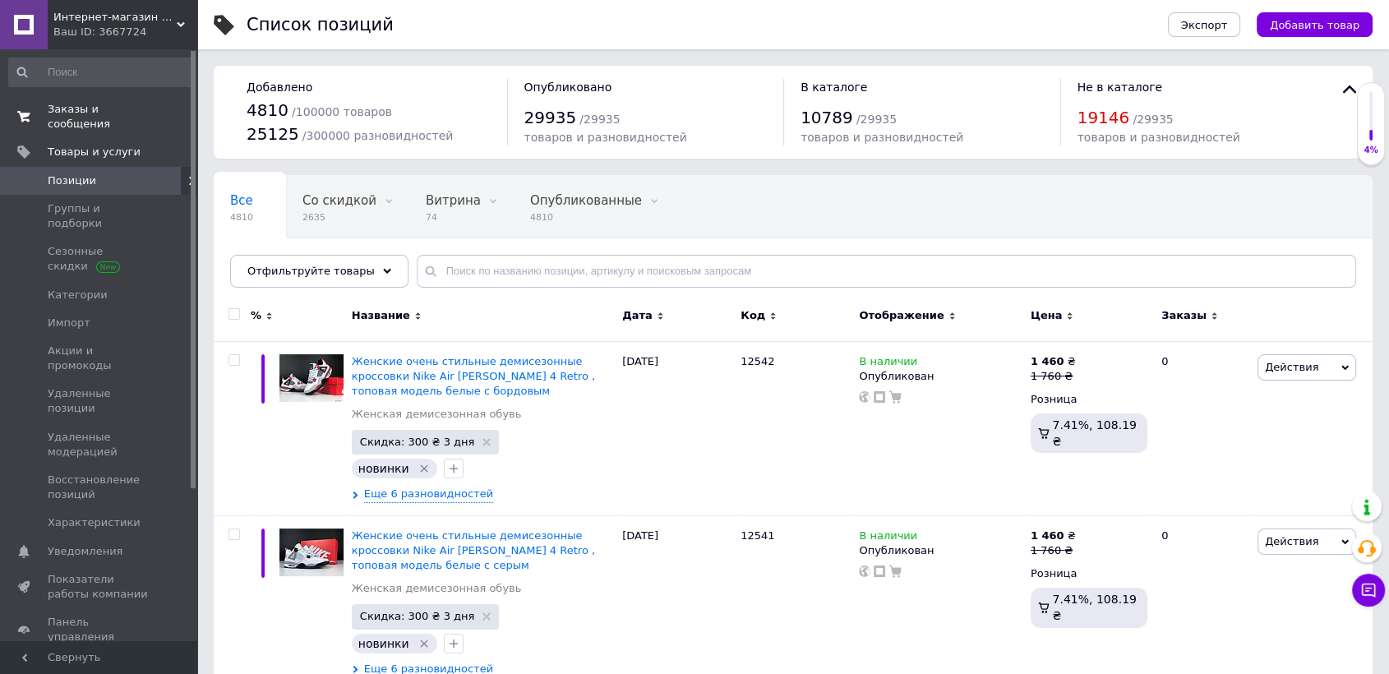
click at [111, 106] on span "Заказы и сообщения" at bounding box center [100, 117] width 104 height 30
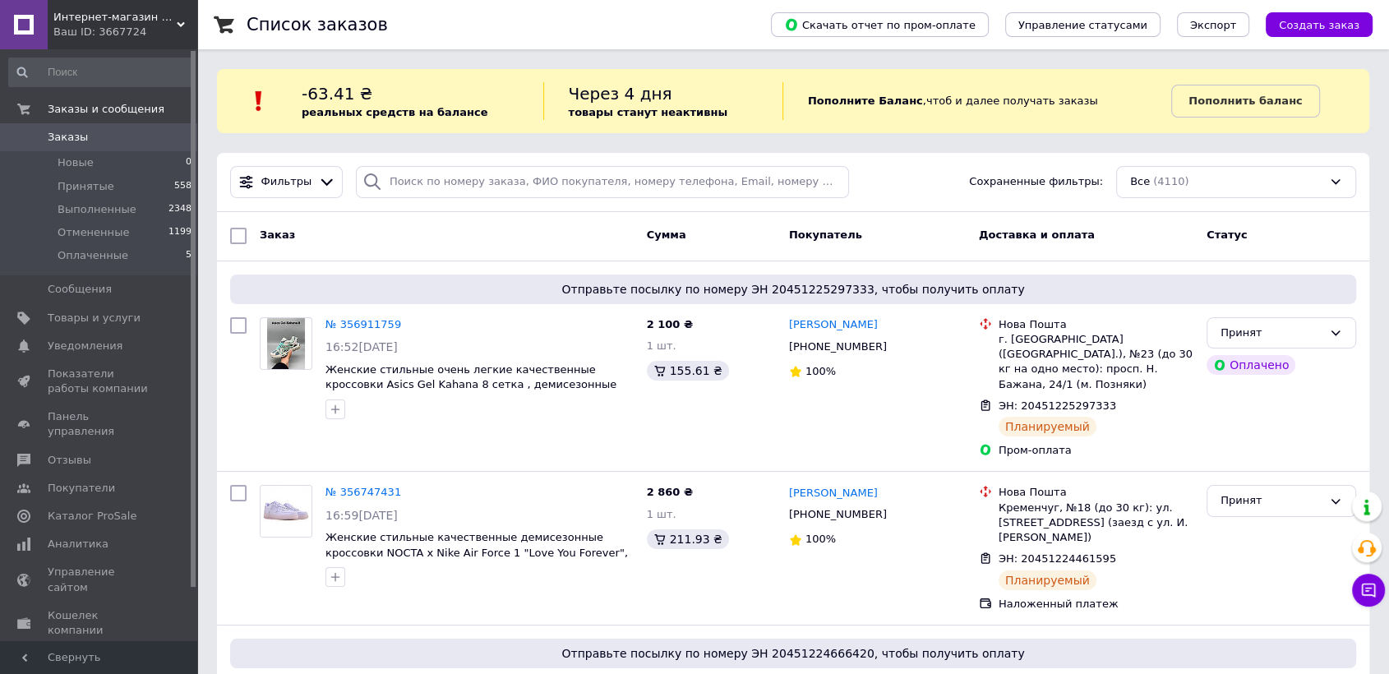
click at [133, 133] on span "Заказы" at bounding box center [100, 137] width 104 height 15
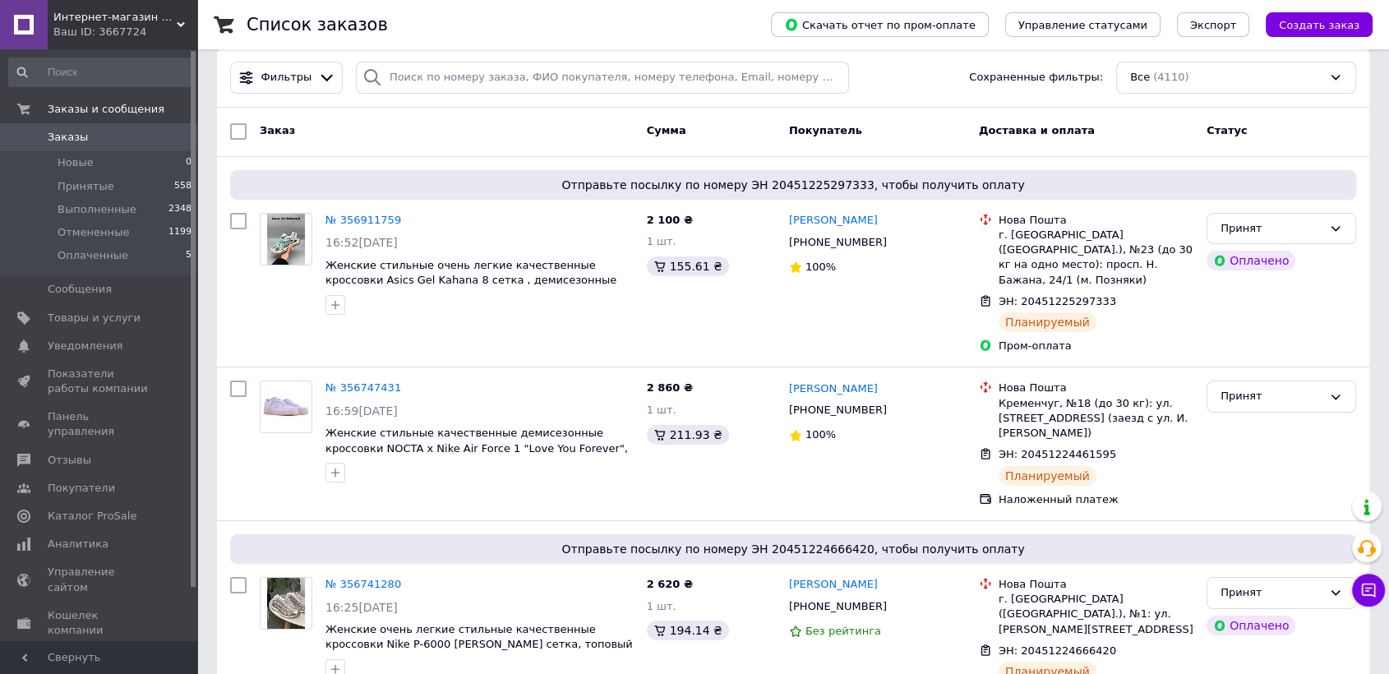
scroll to position [182, 0]
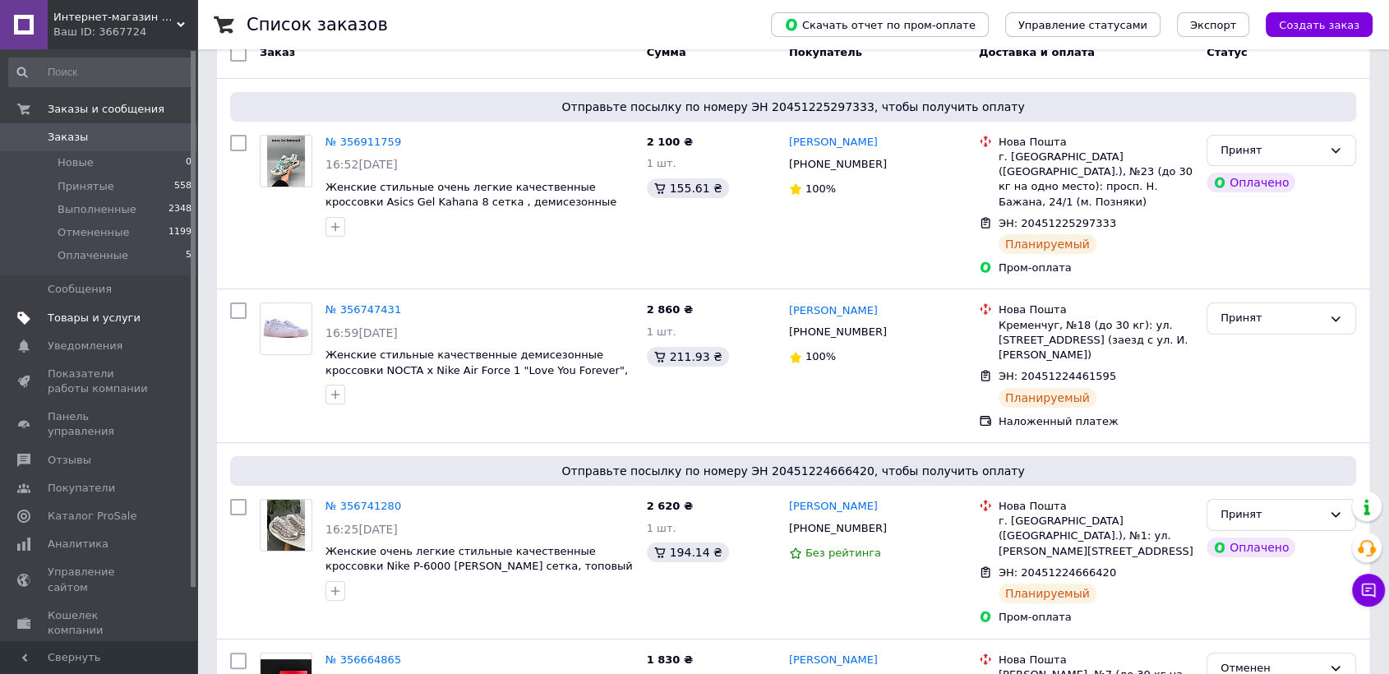
click at [140, 317] on span "Товары и услуги" at bounding box center [100, 318] width 104 height 15
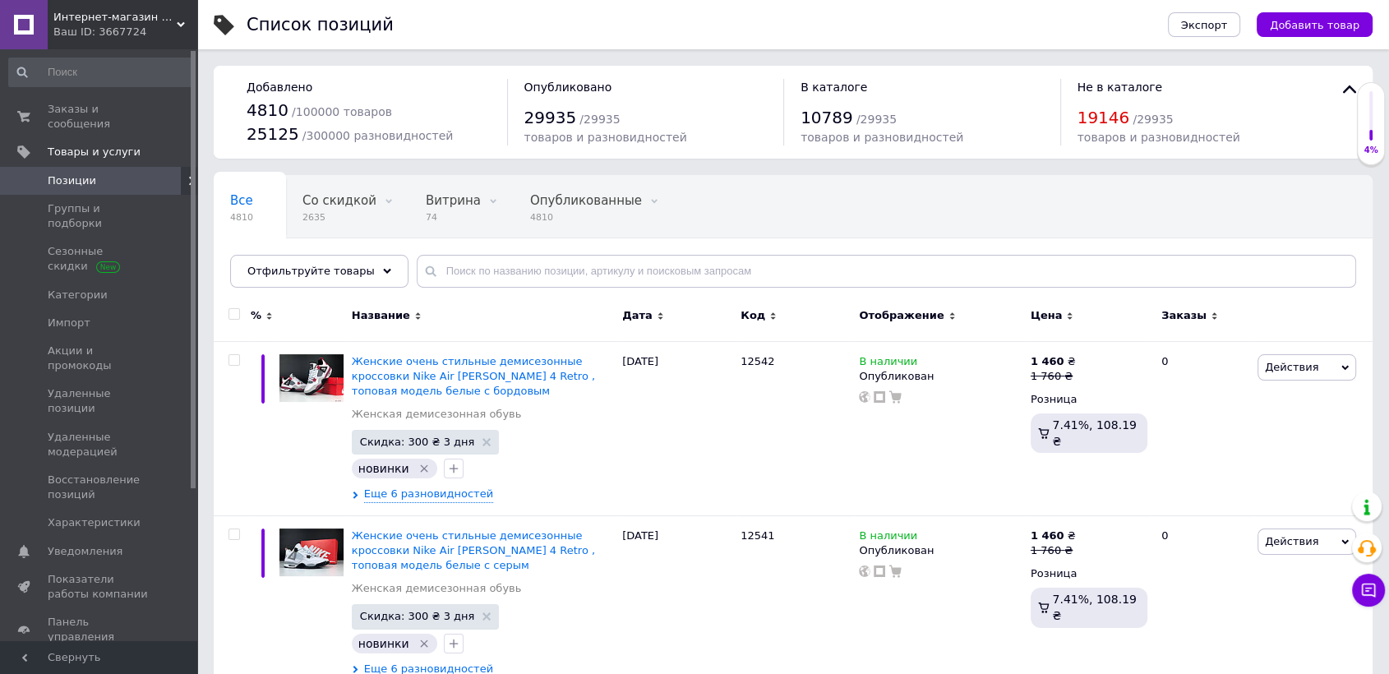
click at [117, 167] on link "Позиции" at bounding box center [100, 181] width 201 height 28
click at [113, 108] on span "Заказы и сообщения" at bounding box center [100, 117] width 104 height 30
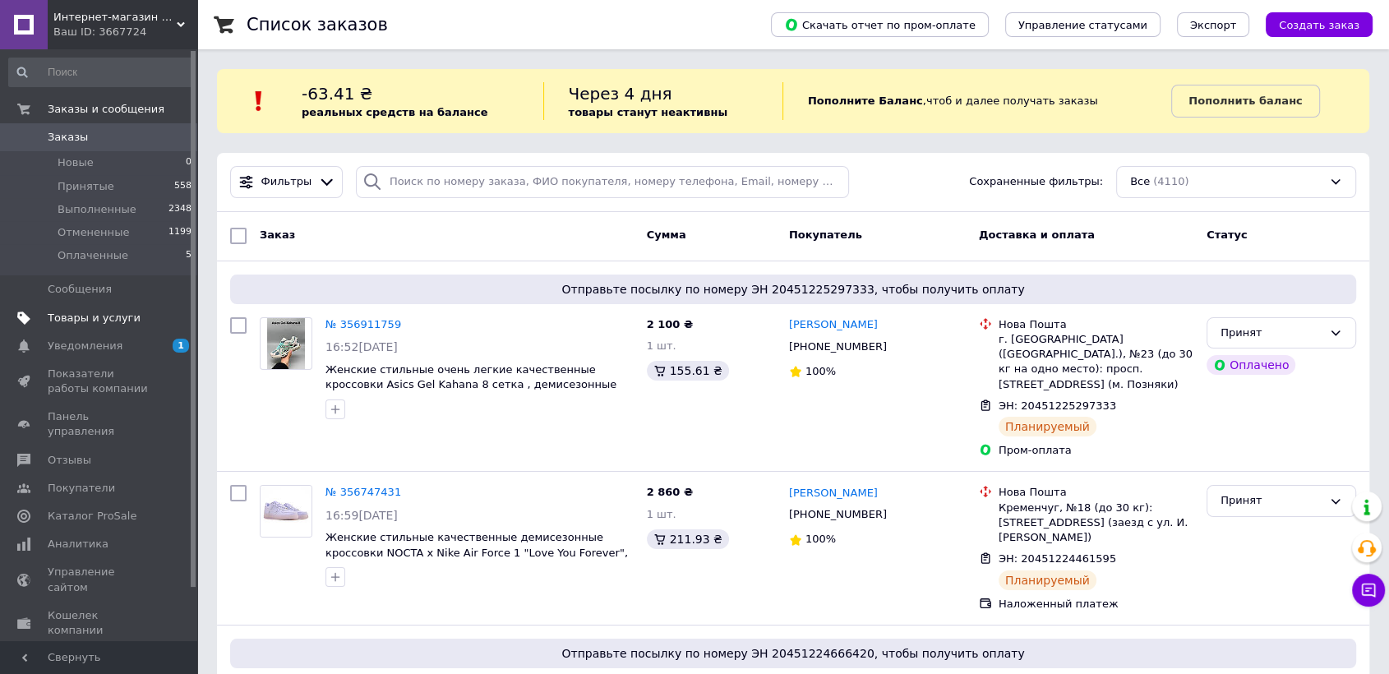
click at [138, 308] on link "Товары и услуги" at bounding box center [100, 318] width 201 height 28
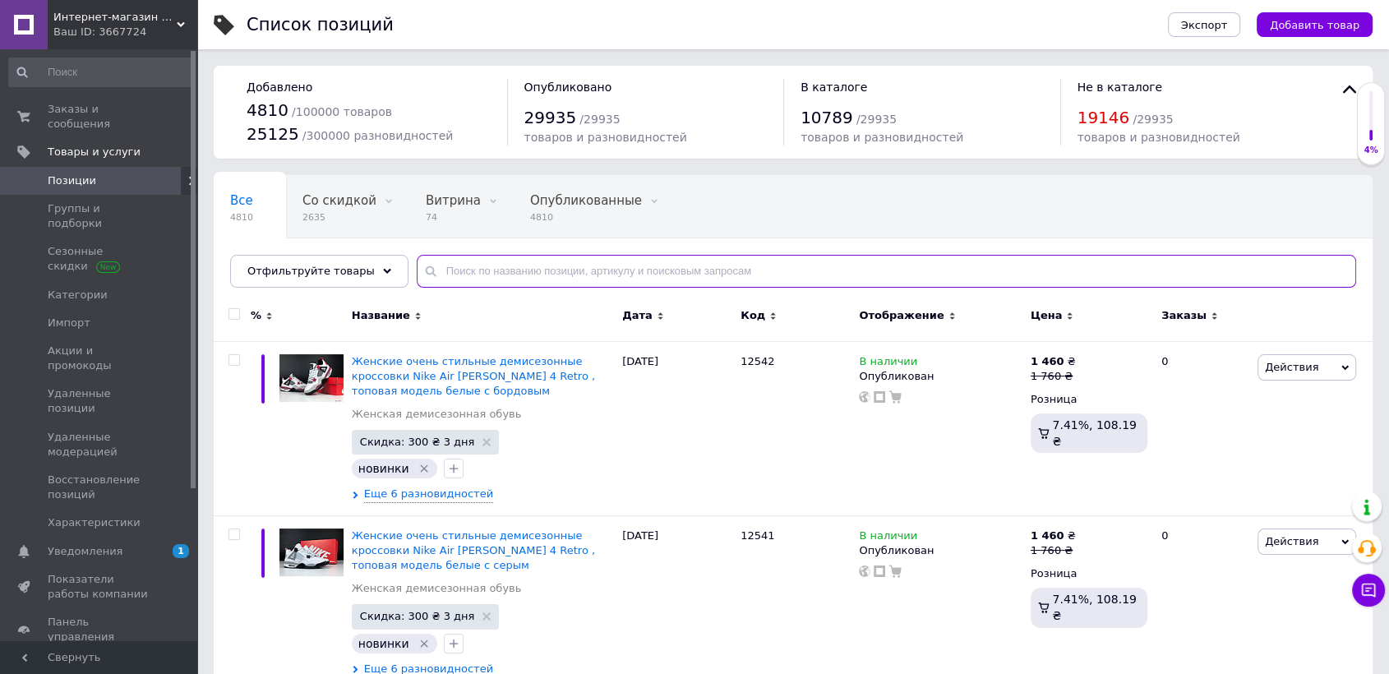
click at [433, 268] on input "text" at bounding box center [886, 271] width 939 height 33
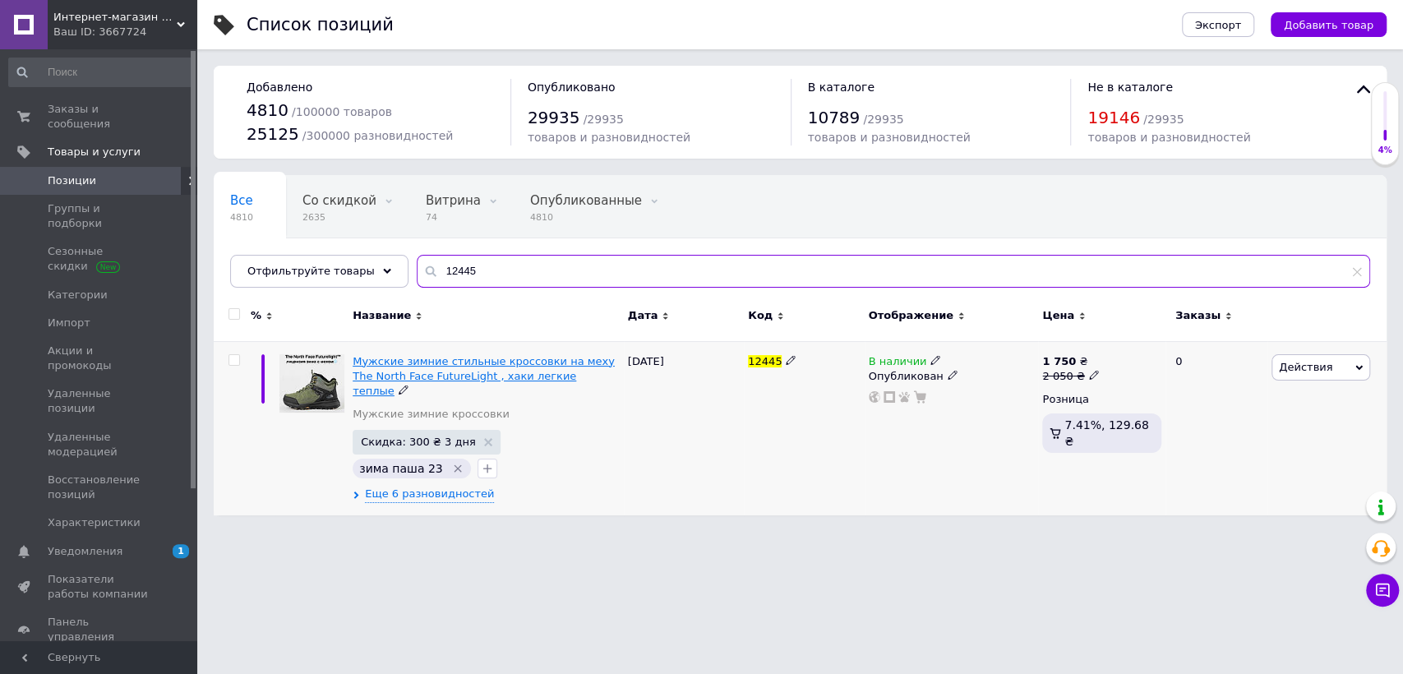
type input "12445"
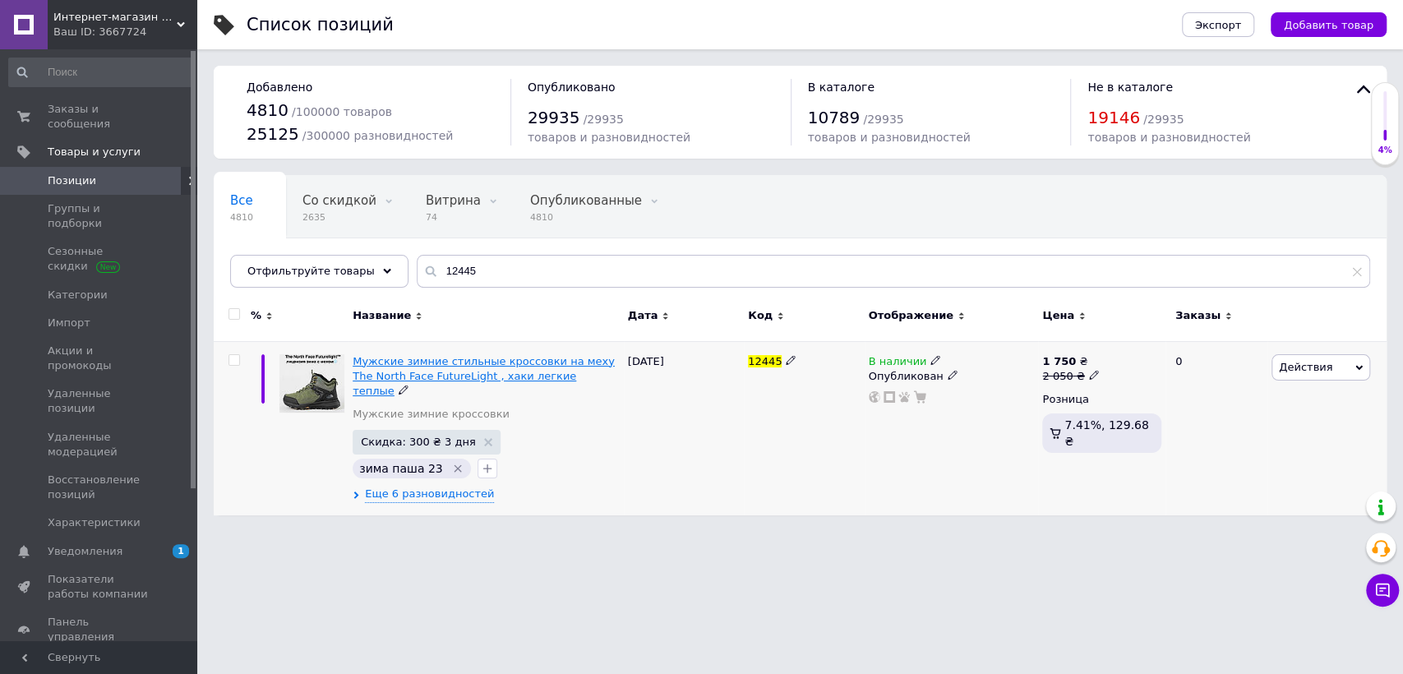
click at [435, 376] on span "Мужские зимние стильные кроссовки на меху The North Face FutureLight , хаки лег…" at bounding box center [484, 376] width 262 height 42
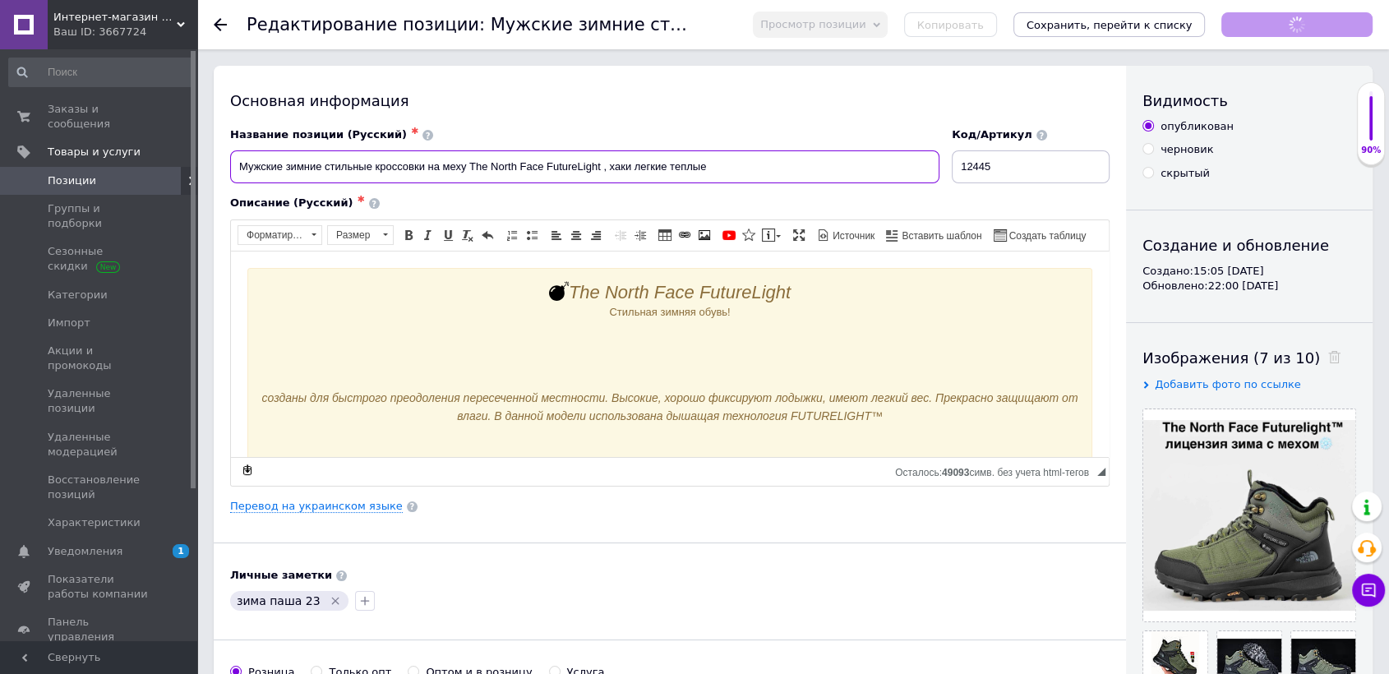
click at [602, 179] on input "Мужские зимние стильные кроссовки на меху The North Face FutureLight , хаки лег…" at bounding box center [584, 166] width 709 height 33
drag, startPoint x: 602, startPoint y: 179, endPoint x: 539, endPoint y: 173, distance: 63.5
click at [539, 173] on input "Мужские зимние стильные кроссовки на меху The North Face FutureLight , хаки лег…" at bounding box center [584, 166] width 709 height 33
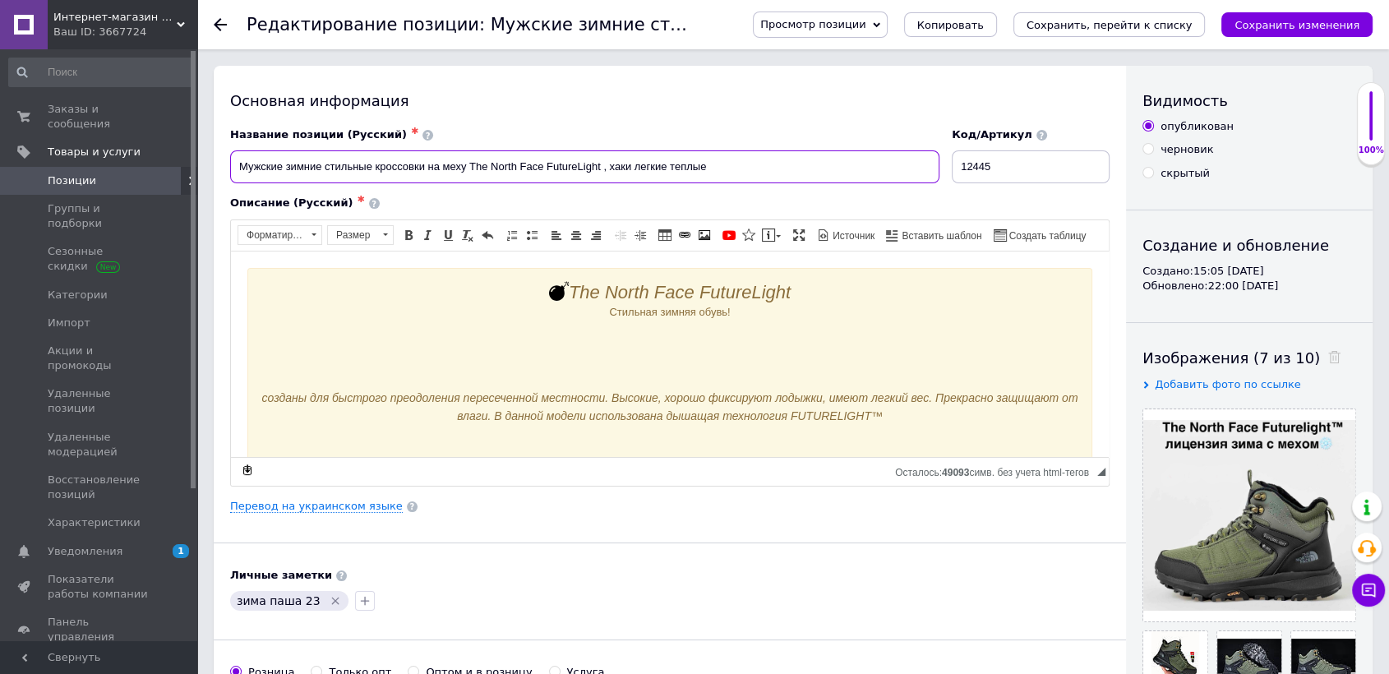
click at [539, 173] on input "Мужские зимние стильные кроссовки на меху The North Face FutureLight , хаки лег…" at bounding box center [584, 166] width 709 height 33
checkbox input "true"
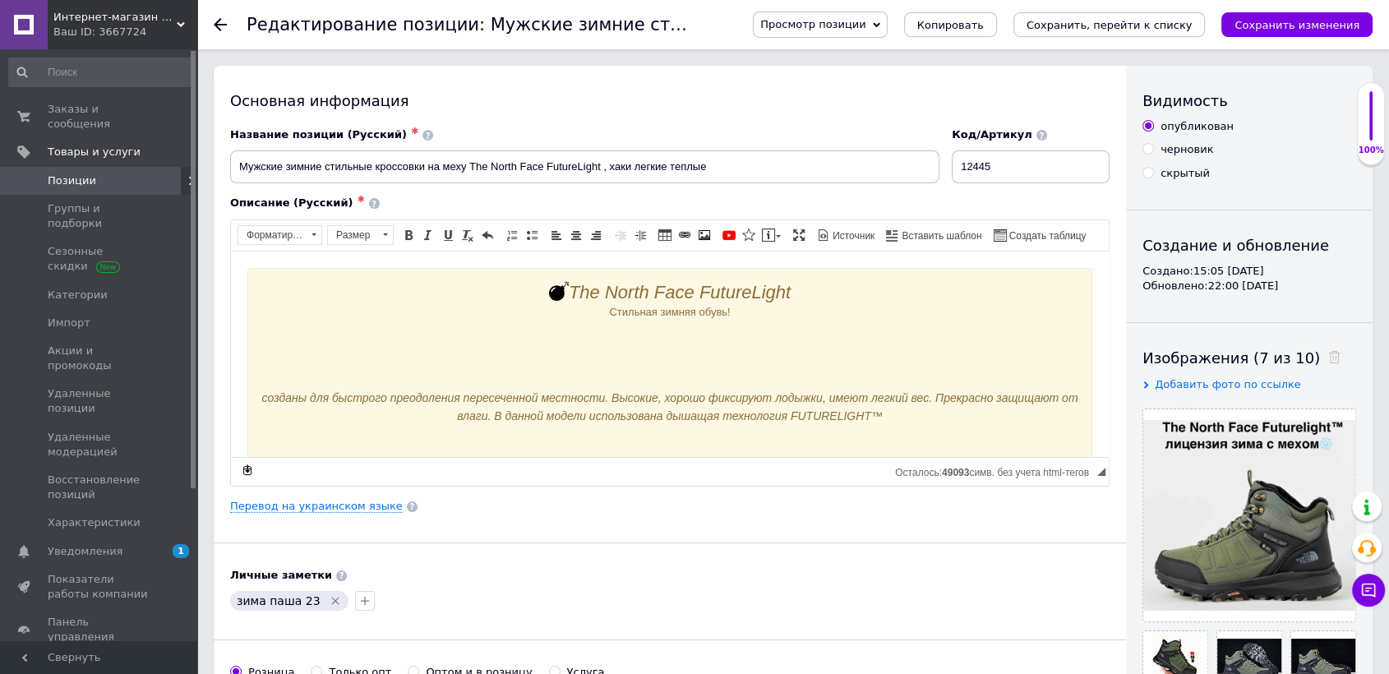
click at [124, 173] on span "Позиции" at bounding box center [100, 180] width 104 height 15
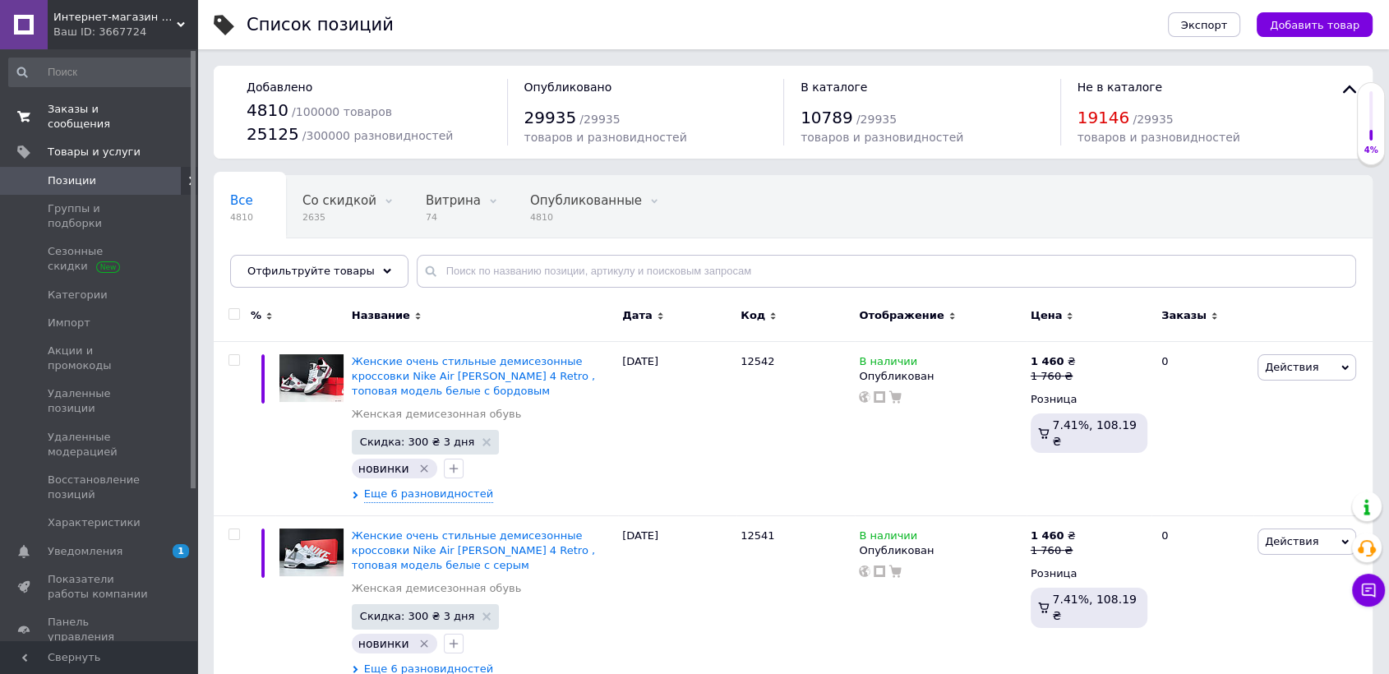
click at [113, 102] on span "Заказы и сообщения" at bounding box center [100, 117] width 104 height 30
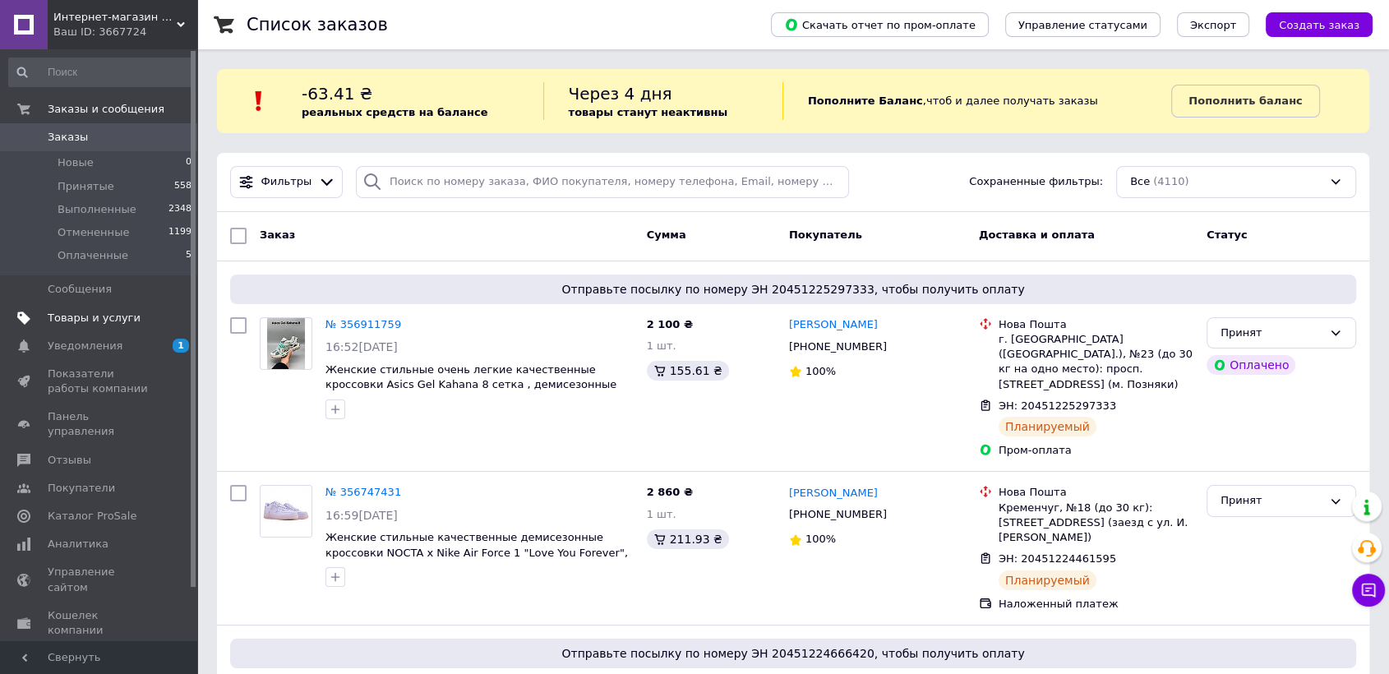
click at [118, 307] on link "Товары и услуги" at bounding box center [100, 318] width 201 height 28
